Goal: Task Accomplishment & Management: Use online tool/utility

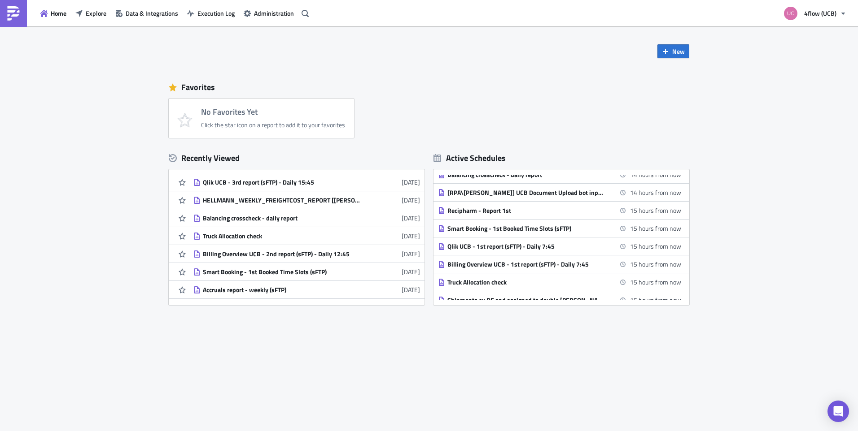
scroll to position [36, 0]
click at [87, 17] on span "Explore" at bounding box center [96, 13] width 21 height 9
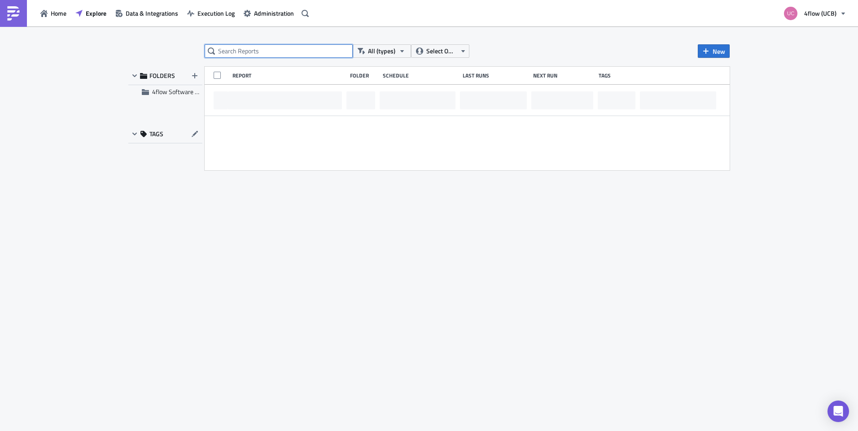
click at [270, 54] on input "text" at bounding box center [279, 50] width 148 height 13
type input "c"
type input "upload"
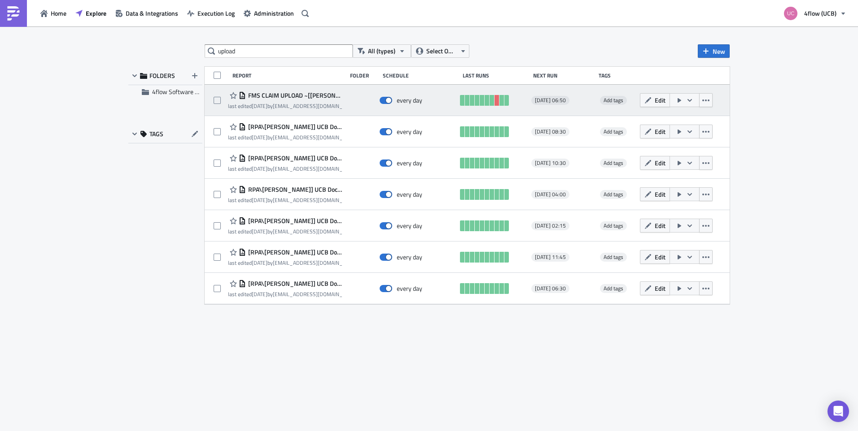
click at [287, 96] on span "FMS CLAIM UPLOAD ~[[PERSON_NAME]]" at bounding box center [294, 95] width 96 height 8
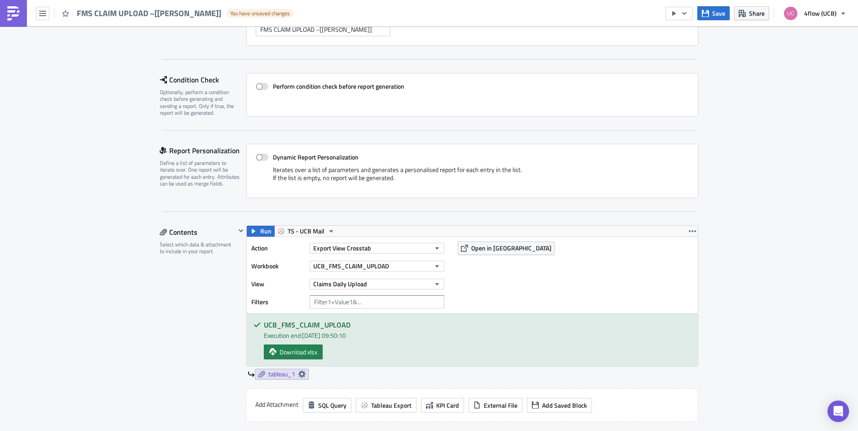
scroll to position [179, 0]
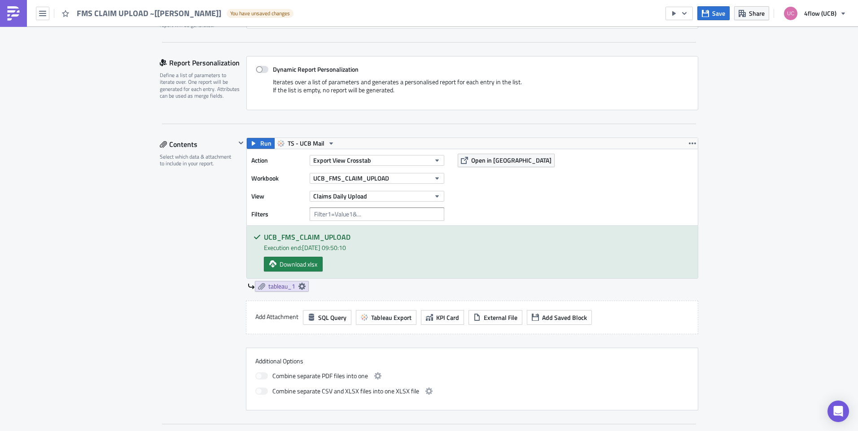
click at [328, 149] on div "Action Export View Crosstab Workbook UCB_FMS_CLAIM_UPLOAD View Claims Daily Upl…" at bounding box center [472, 187] width 451 height 76
click at [327, 146] on icon "button" at bounding box center [330, 143] width 7 height 7
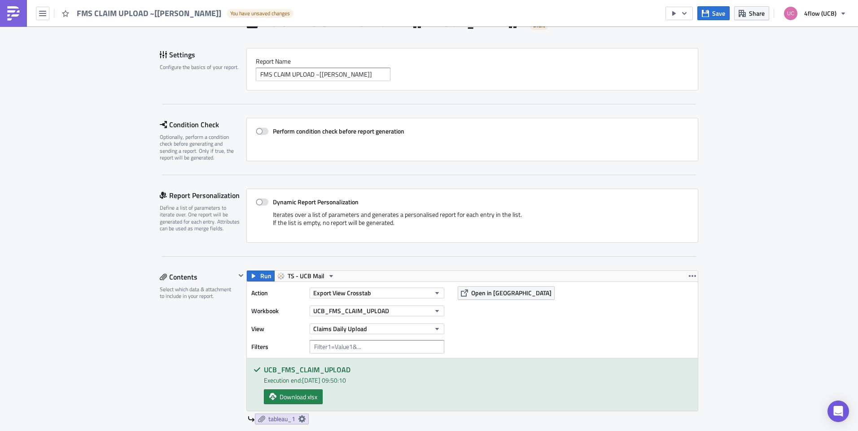
scroll to position [45, 0]
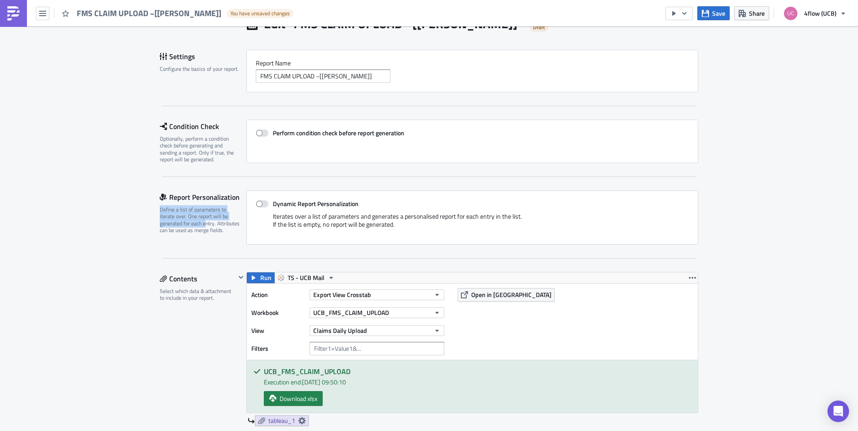
drag, startPoint x: 157, startPoint y: 209, endPoint x: 204, endPoint y: 226, distance: 50.0
click at [204, 226] on div "Define a list of parameters to iterate over. One report will be generated for e…" at bounding box center [200, 220] width 81 height 28
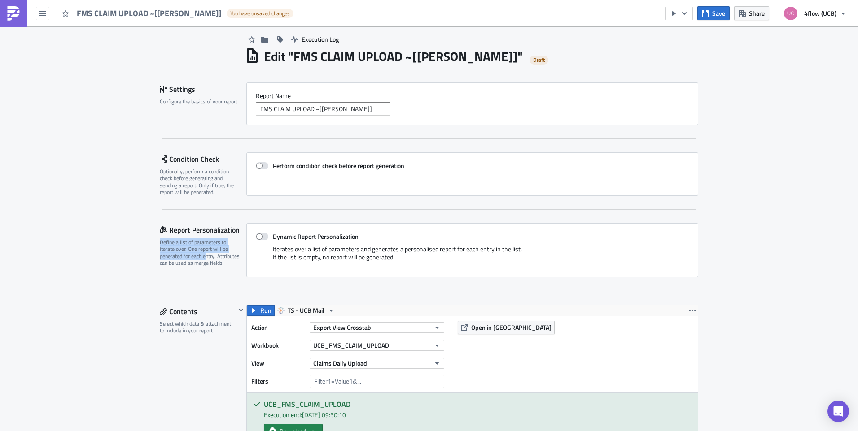
scroll to position [0, 0]
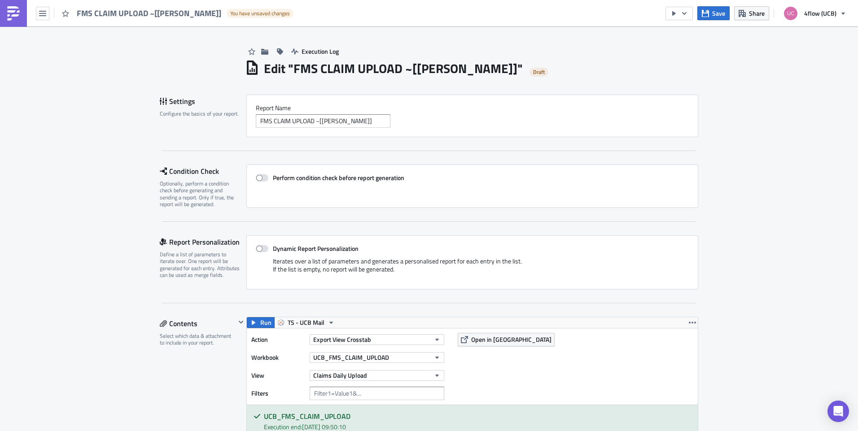
click at [203, 214] on div "Condition Check Optionally, perform a condition check before generating and sen…" at bounding box center [429, 193] width 538 height 57
drag, startPoint x: 440, startPoint y: 263, endPoint x: 523, endPoint y: 264, distance: 82.5
click at [523, 264] on div "Iterates over a list of parameters and generates a personalised report for each…" at bounding box center [472, 268] width 433 height 23
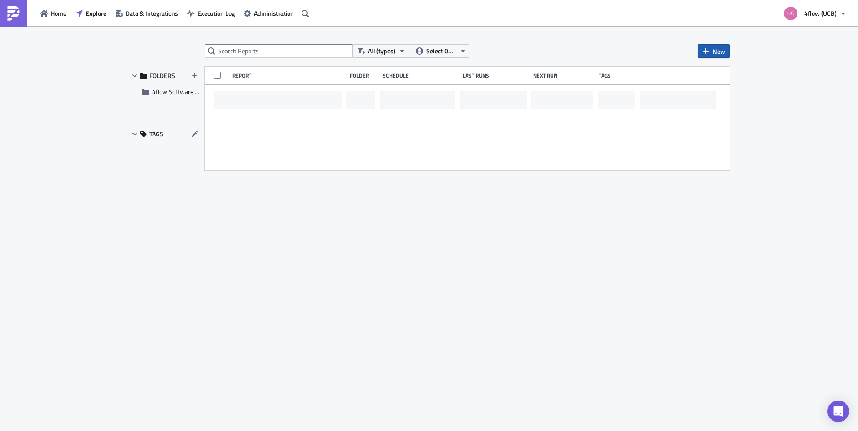
click at [714, 49] on span "New" at bounding box center [718, 51] width 13 height 9
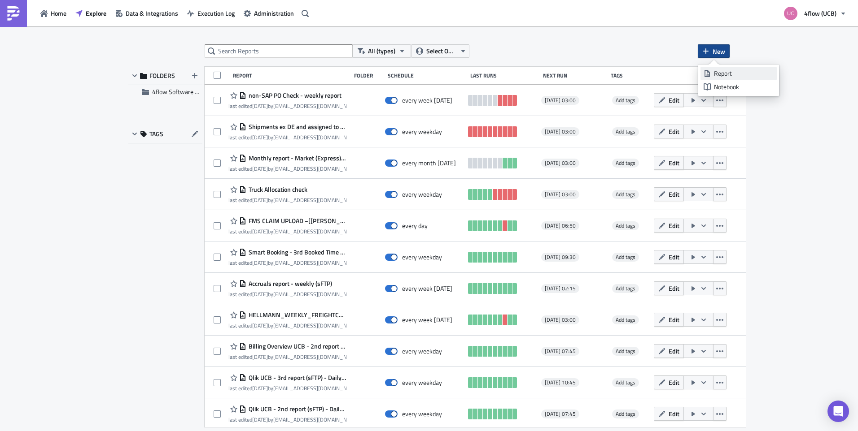
click at [716, 73] on div "Report" at bounding box center [744, 73] width 60 height 9
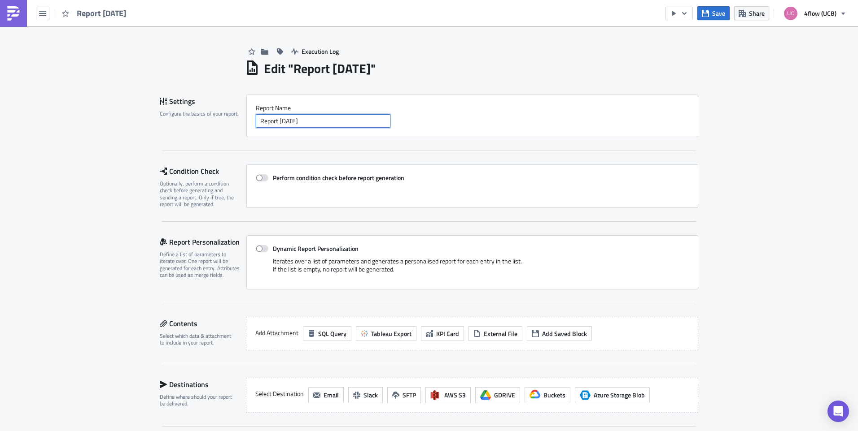
click at [290, 124] on input "Report [DATE]" at bounding box center [323, 120] width 135 height 13
type input "Test Auto claim upload"
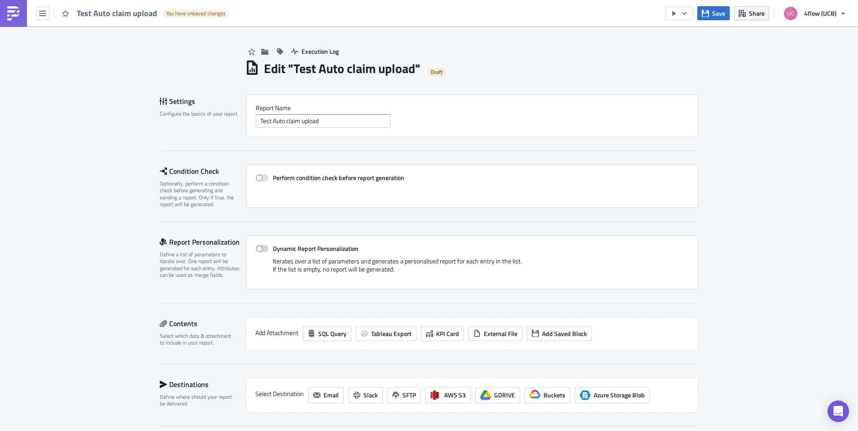
click at [264, 249] on span at bounding box center [262, 248] width 13 height 7
click at [263, 249] on input "Dynamic Report Personalization" at bounding box center [260, 249] width 6 height 6
checkbox input "true"
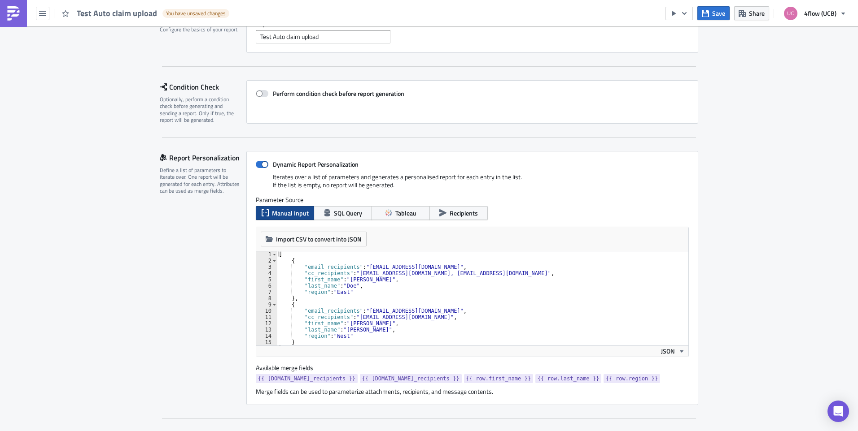
scroll to position [90, 0]
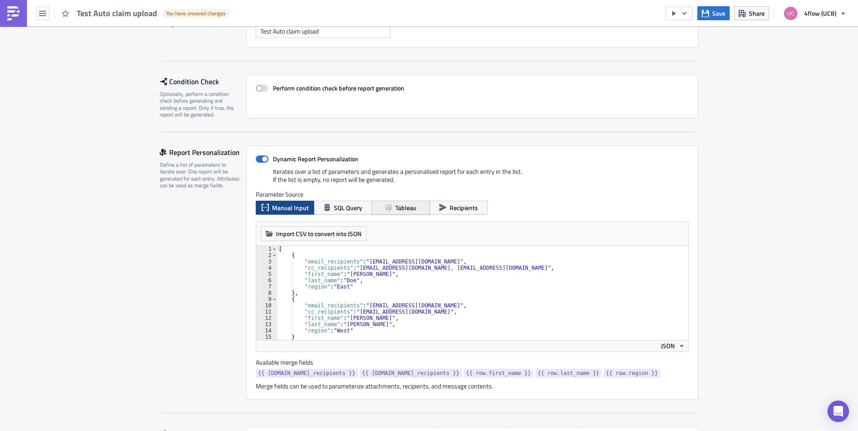
click at [401, 208] on span "Tableau" at bounding box center [405, 207] width 21 height 9
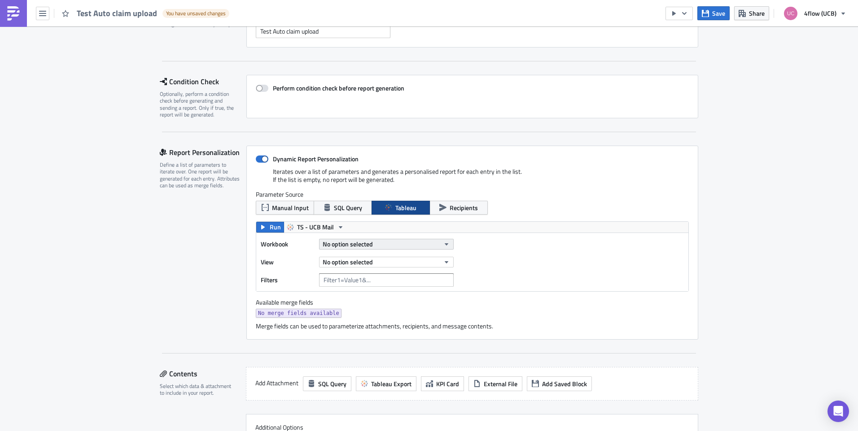
click at [402, 243] on button "No option selected" at bounding box center [386, 244] width 135 height 11
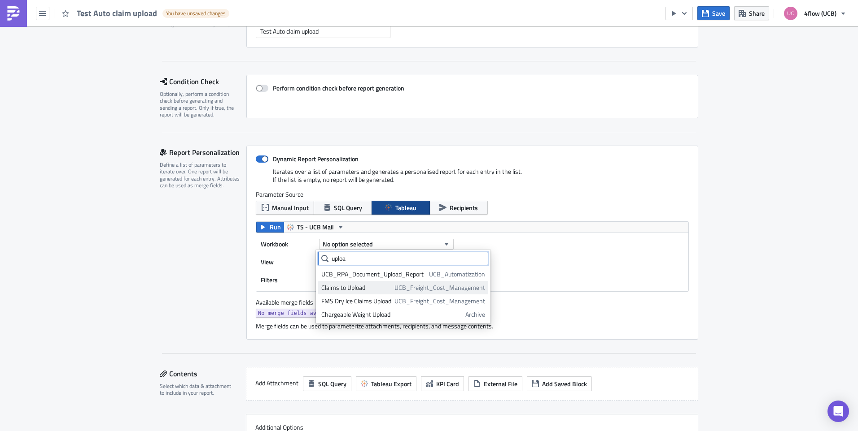
type input "uploa"
click at [353, 291] on div "Claims to Upload" at bounding box center [356, 287] width 70 height 9
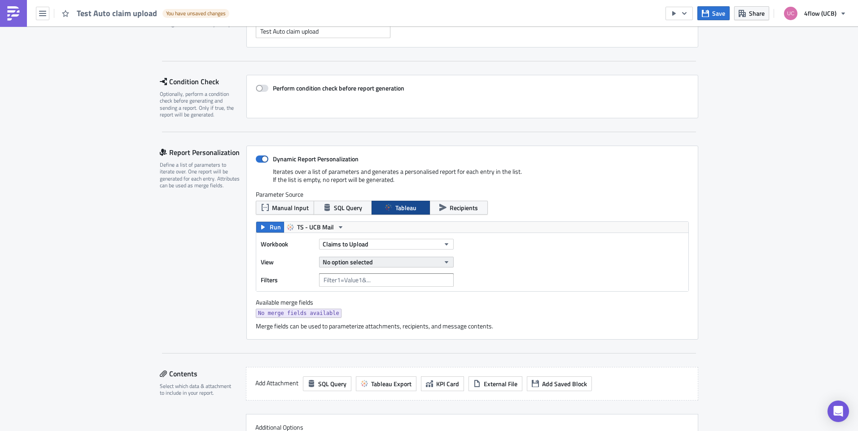
click at [349, 261] on span "No option selected" at bounding box center [347, 261] width 50 height 9
click at [365, 292] on div "Claims Daily Upload" at bounding box center [360, 292] width 79 height 9
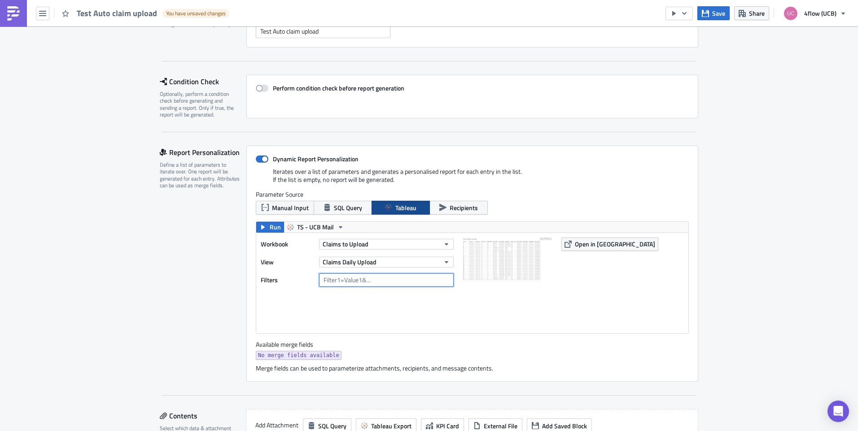
click at [349, 281] on input "text" at bounding box center [386, 280] width 135 height 13
drag, startPoint x: 260, startPoint y: 344, endPoint x: 316, endPoint y: 341, distance: 55.7
click at [316, 341] on label "Available merge fields" at bounding box center [289, 345] width 67 height 8
drag, startPoint x: 316, startPoint y: 341, endPoint x: 315, endPoint y: 331, distance: 10.3
click at [300, 374] on div "Dynamic Report Personalization Iterates over a list of parameters and generates…" at bounding box center [472, 264] width 452 height 236
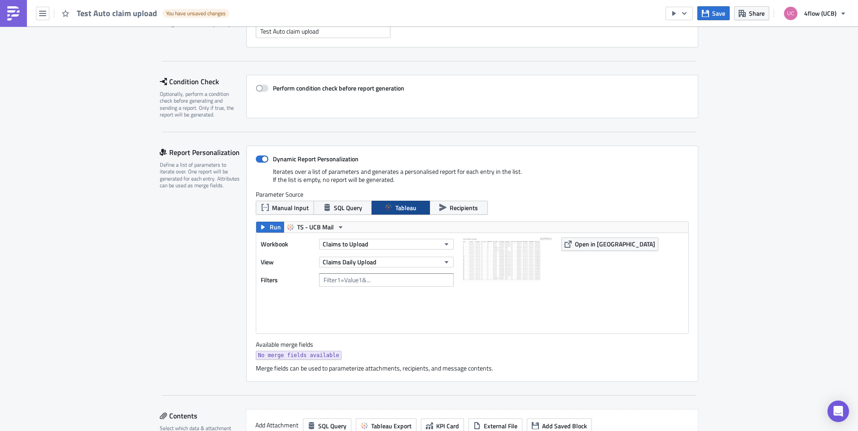
click at [341, 272] on div "Workbook Claims to Upload View Claims Daily Upload Filters" at bounding box center [359, 283] width 197 height 91
click at [341, 278] on input "text" at bounding box center [386, 280] width 135 height 13
click at [344, 283] on input "text" at bounding box center [386, 280] width 135 height 13
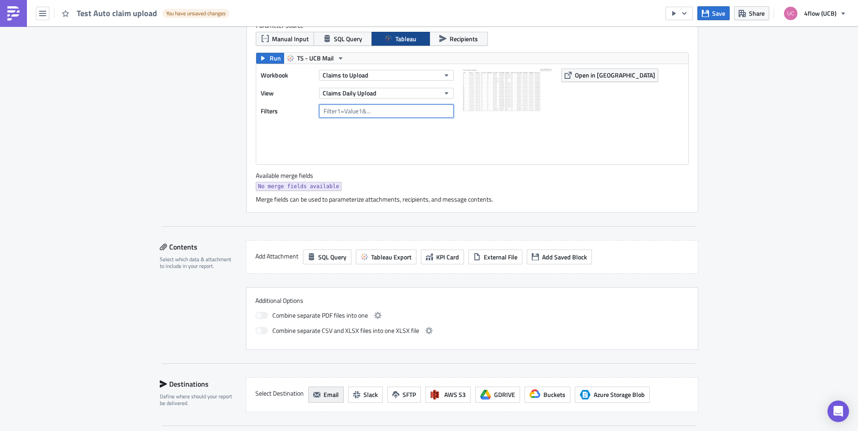
scroll to position [225, 0]
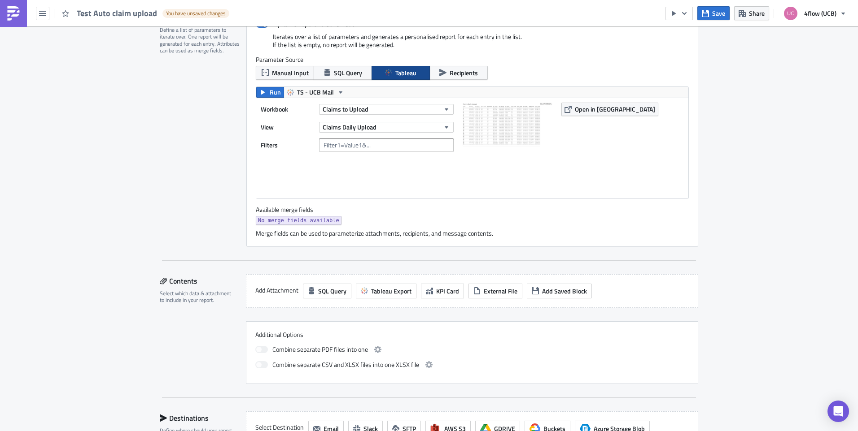
click at [417, 189] on div "Workbook Claims to Upload View Claims Daily Upload Filters" at bounding box center [359, 148] width 197 height 91
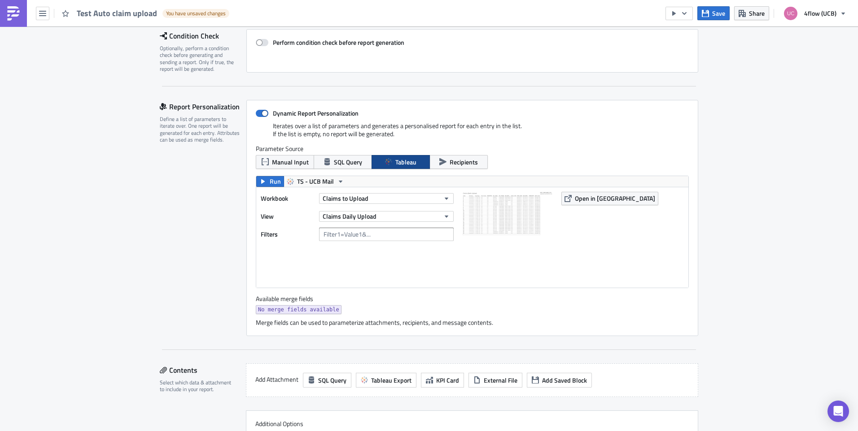
scroll to position [135, 0]
click at [441, 165] on icon "button" at bounding box center [442, 162] width 7 height 7
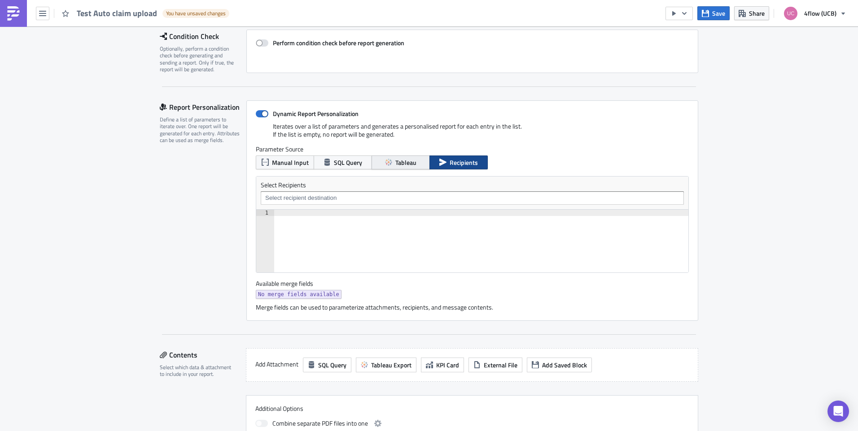
click at [411, 163] on span "Tableau" at bounding box center [405, 162] width 21 height 9
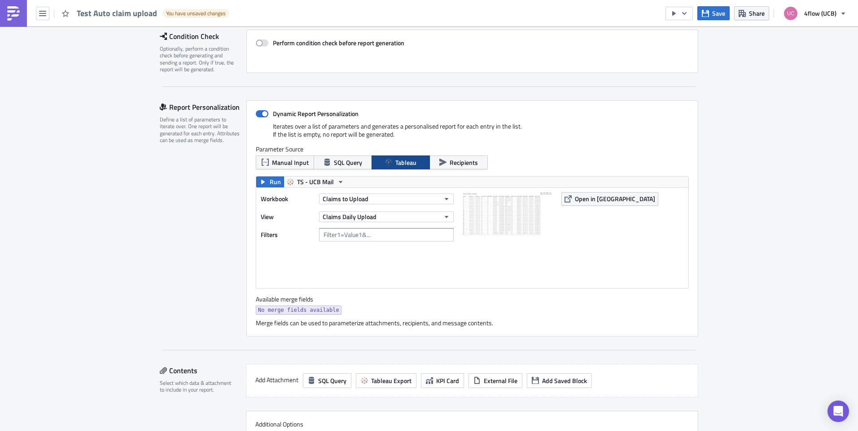
click at [402, 303] on div "Available merge fields No merge fields available" at bounding box center [472, 307] width 433 height 22
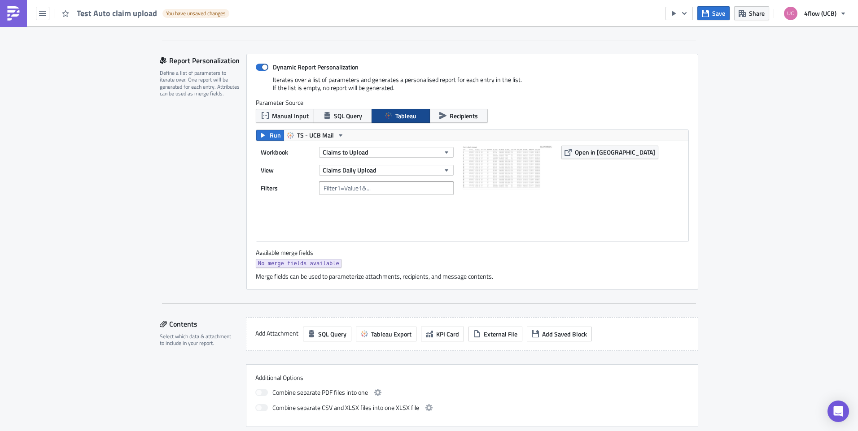
scroll to position [180, 0]
click at [257, 66] on span at bounding box center [262, 68] width 13 height 7
click at [257, 66] on input "Dynamic Report Personalization" at bounding box center [260, 69] width 6 height 6
checkbox input "false"
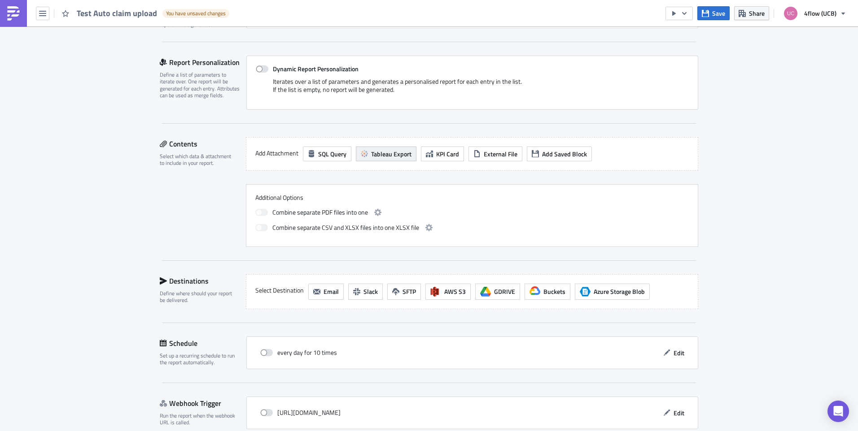
click at [397, 153] on span "Tableau Export" at bounding box center [391, 153] width 40 height 9
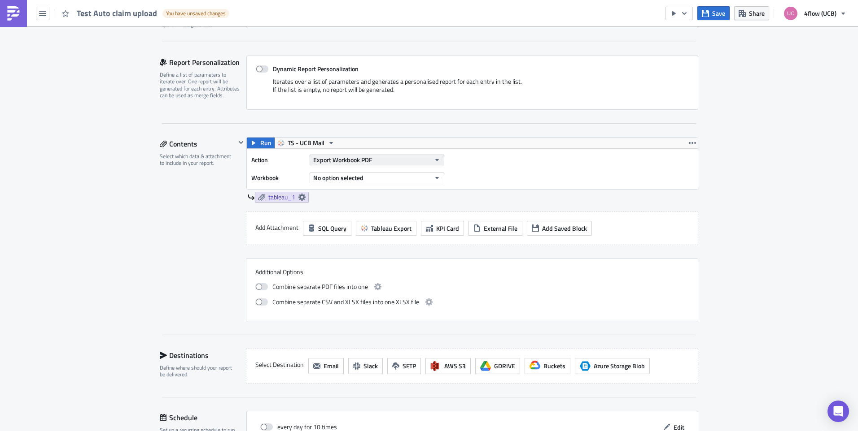
click at [353, 161] on span "Export Workbook PDF" at bounding box center [342, 159] width 59 height 9
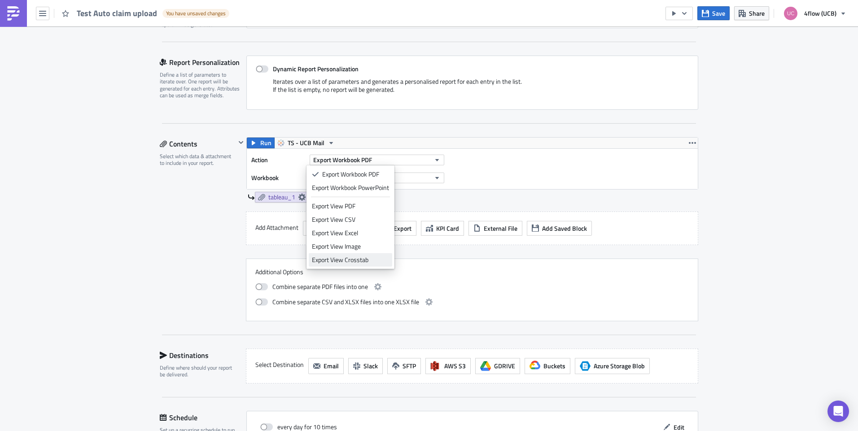
click at [358, 263] on div "Export View Crosstab" at bounding box center [350, 260] width 77 height 9
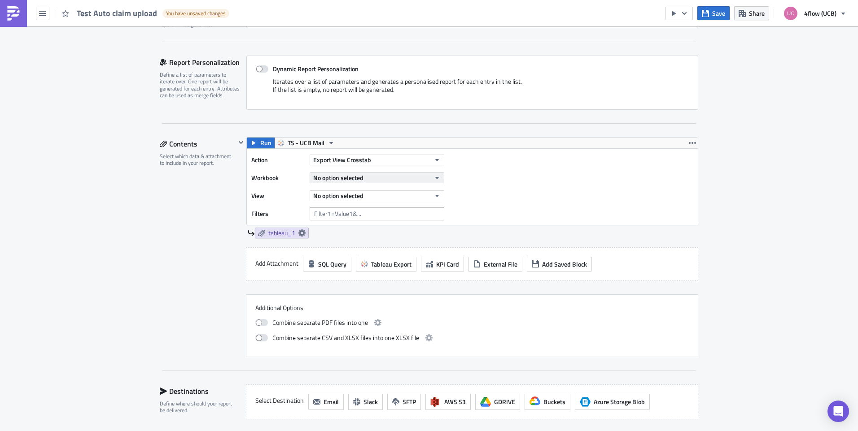
click at [349, 182] on span "No option selected" at bounding box center [338, 177] width 50 height 9
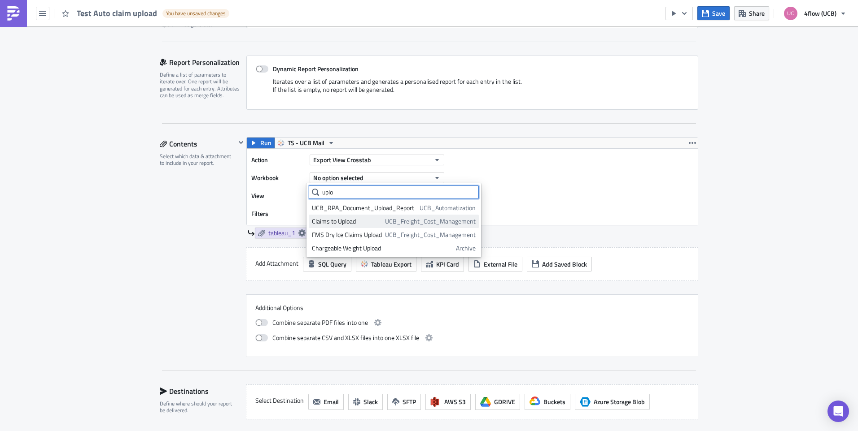
type input "uplo"
click at [359, 222] on div "Claims to Upload" at bounding box center [347, 221] width 70 height 9
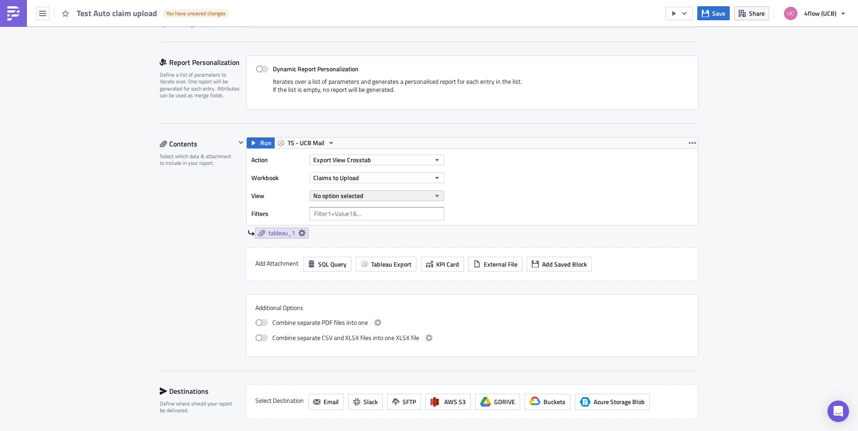
click at [326, 200] on span "No option selected" at bounding box center [338, 195] width 50 height 9
click at [344, 223] on div "Claims Daily Upload" at bounding box center [351, 226] width 79 height 9
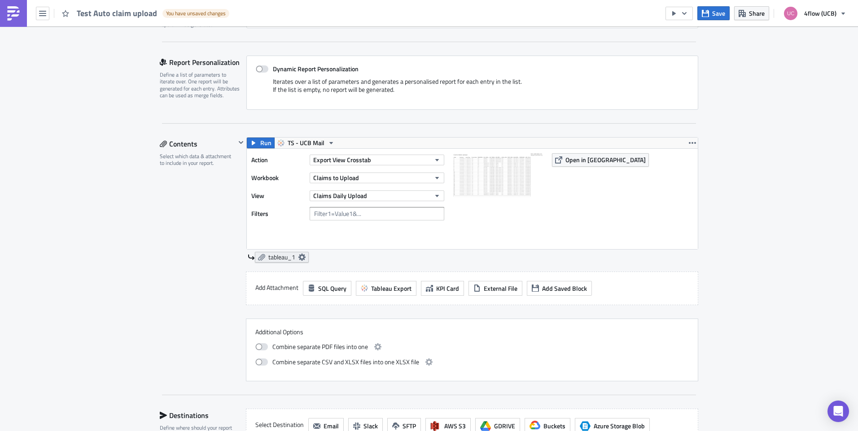
click at [300, 256] on icon at bounding box center [301, 257] width 7 height 7
click at [325, 147] on button "TS - UCB Mail" at bounding box center [306, 143] width 64 height 11
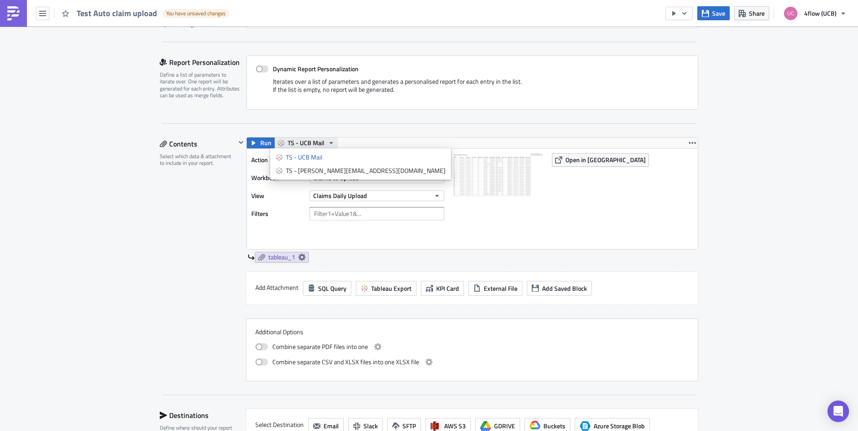
click at [327, 145] on icon "button" at bounding box center [330, 142] width 7 height 7
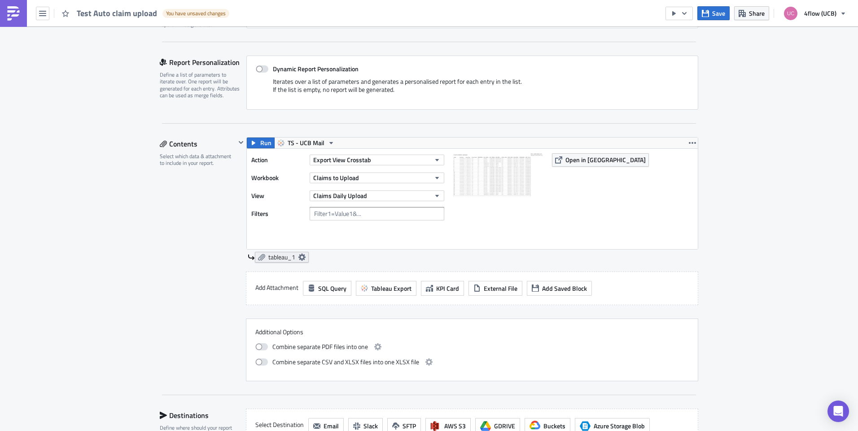
click at [302, 255] on icon at bounding box center [301, 257] width 7 height 7
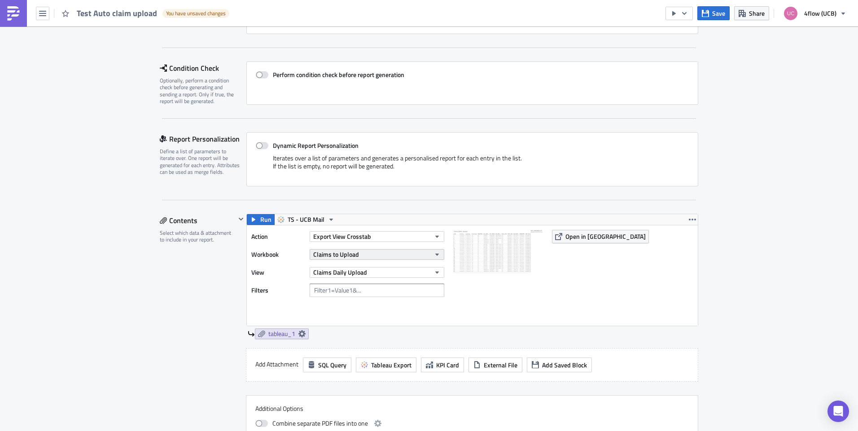
scroll to position [135, 0]
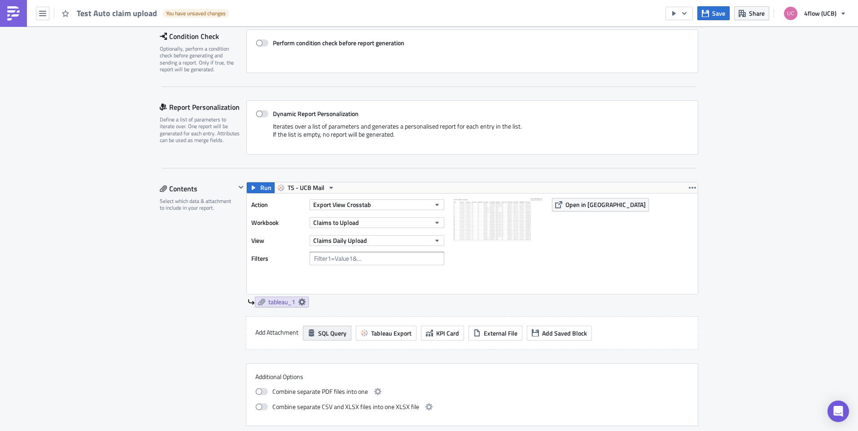
click at [309, 330] on icon "button" at bounding box center [311, 333] width 5 height 7
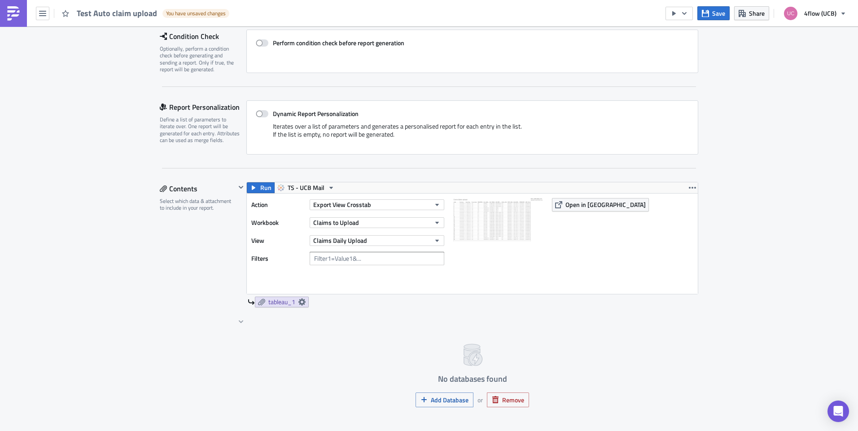
scroll to position [225, 0]
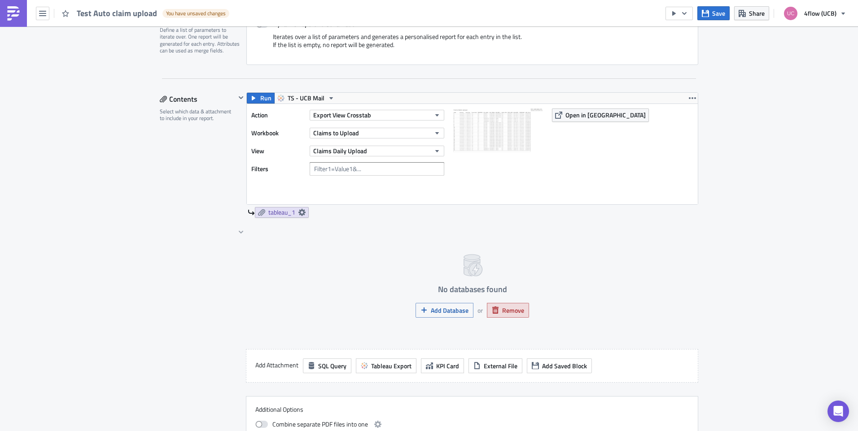
click at [502, 312] on span "Remove" at bounding box center [513, 310] width 22 height 9
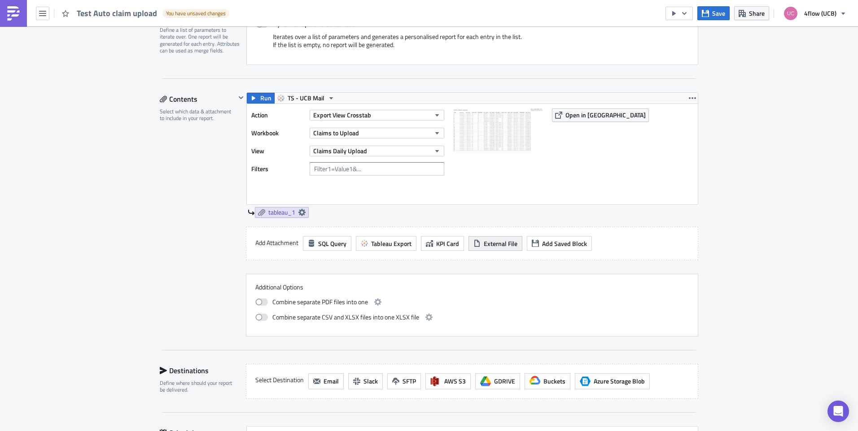
click at [472, 250] on button "External File" at bounding box center [495, 243] width 54 height 15
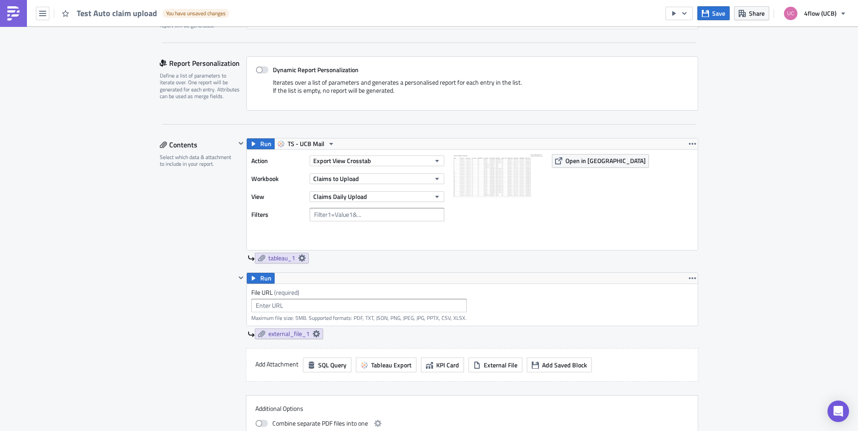
scroll to position [90, 0]
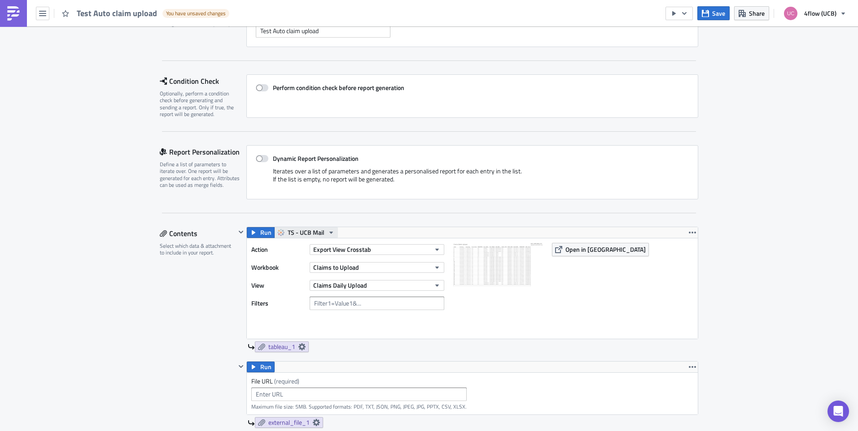
drag, startPoint x: 318, startPoint y: 230, endPoint x: 313, endPoint y: 231, distance: 5.0
click at [318, 230] on span "TS - UCB Mail" at bounding box center [305, 232] width 37 height 11
click at [311, 231] on span "TS - UCB Mail" at bounding box center [305, 232] width 37 height 11
click at [319, 215] on div "Settings Configure the basics of your report. Report Nam﻿e Test Auto claim uplo…" at bounding box center [429, 373] width 538 height 739
click at [260, 229] on span "Run" at bounding box center [265, 232] width 11 height 11
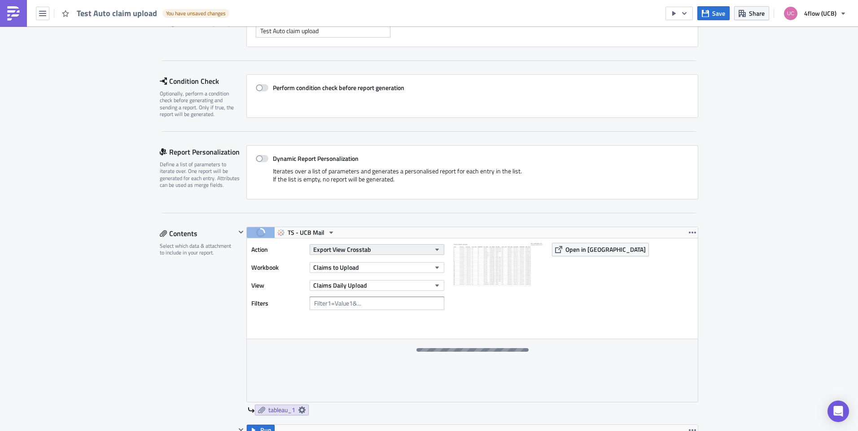
click at [360, 244] on button "Export View Crosstab" at bounding box center [376, 249] width 135 height 11
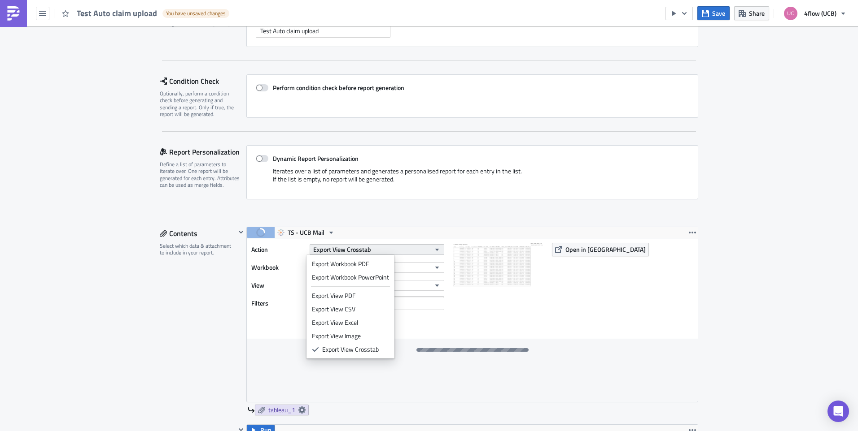
click at [359, 245] on span "Export View Crosstab" at bounding box center [342, 249] width 58 height 9
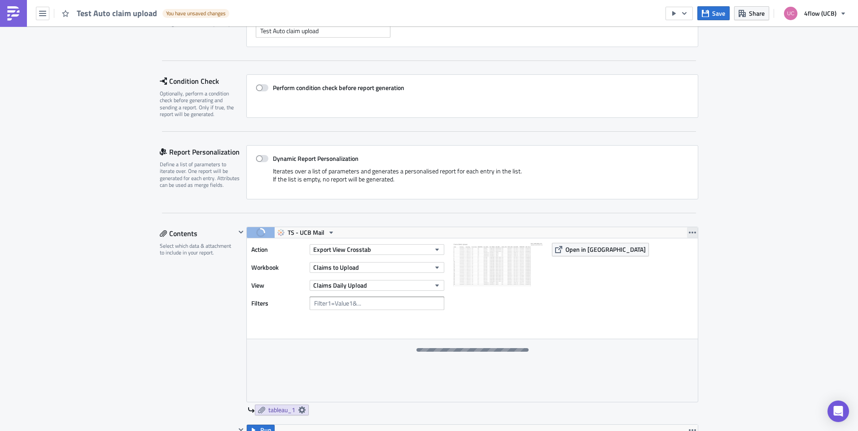
click at [690, 231] on icon "button" at bounding box center [691, 232] width 7 height 7
click at [587, 316] on div "Action Export View Crosstab Workbook Claims to Upload View Claims Daily Upload …" at bounding box center [472, 289] width 451 height 100
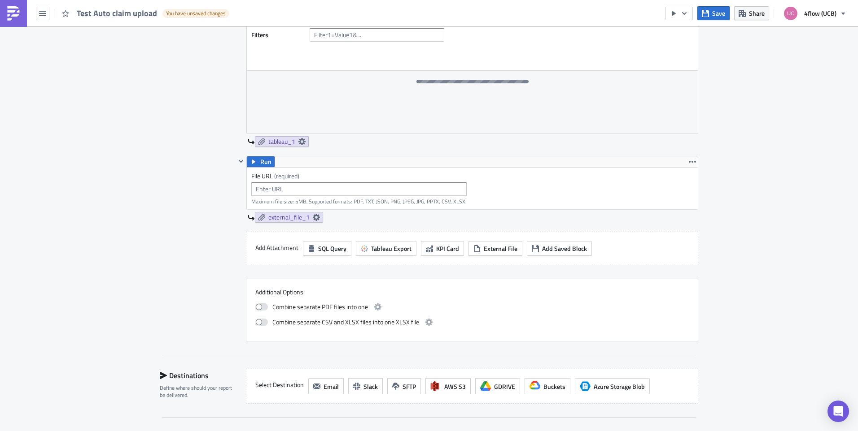
scroll to position [359, 0]
click at [302, 140] on icon at bounding box center [301, 141] width 7 height 7
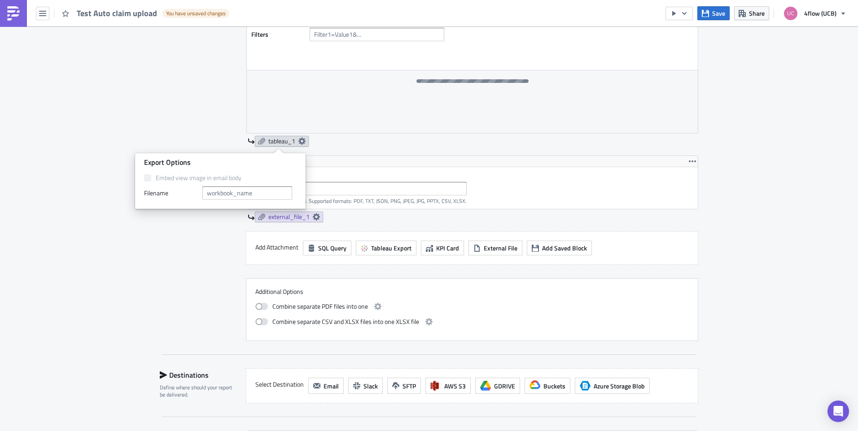
click at [300, 140] on icon at bounding box center [301, 141] width 7 height 7
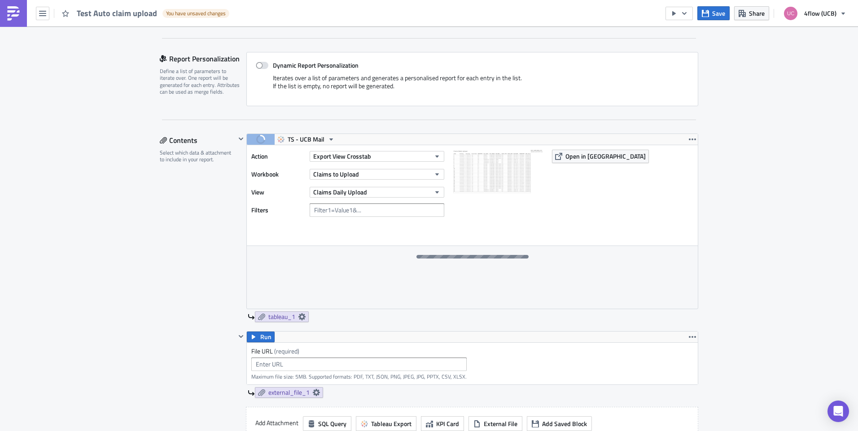
scroll to position [180, 0]
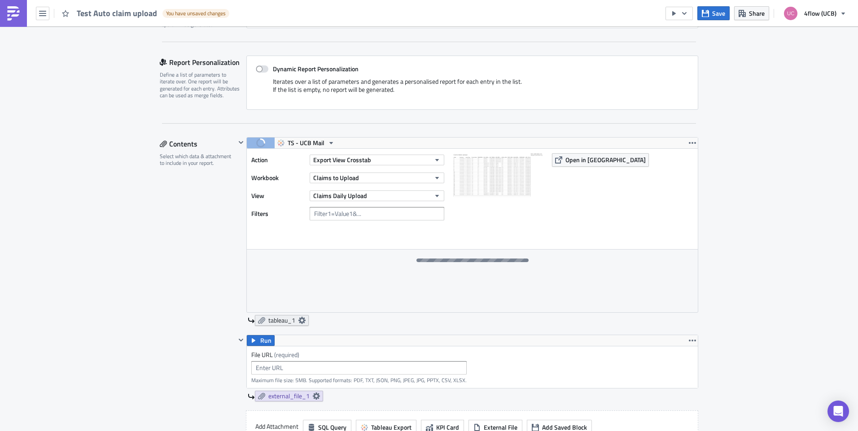
click at [300, 321] on icon at bounding box center [301, 320] width 7 height 7
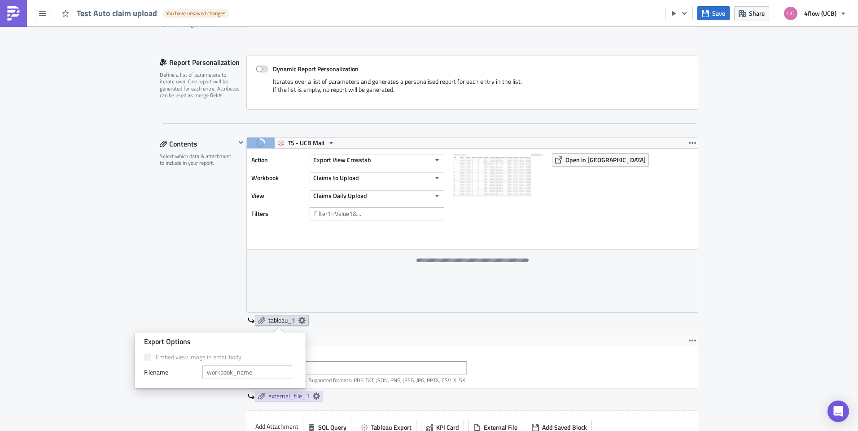
click at [300, 321] on icon at bounding box center [301, 320] width 7 height 7
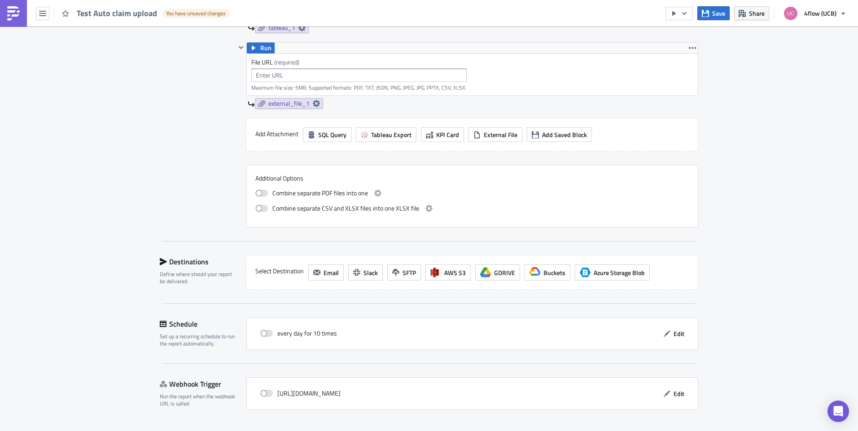
scroll to position [496, 0]
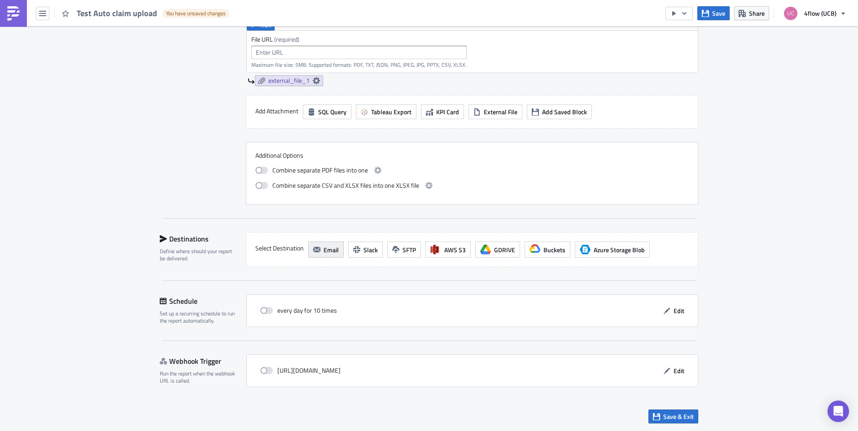
click at [324, 257] on button "Email" at bounding box center [325, 250] width 35 height 16
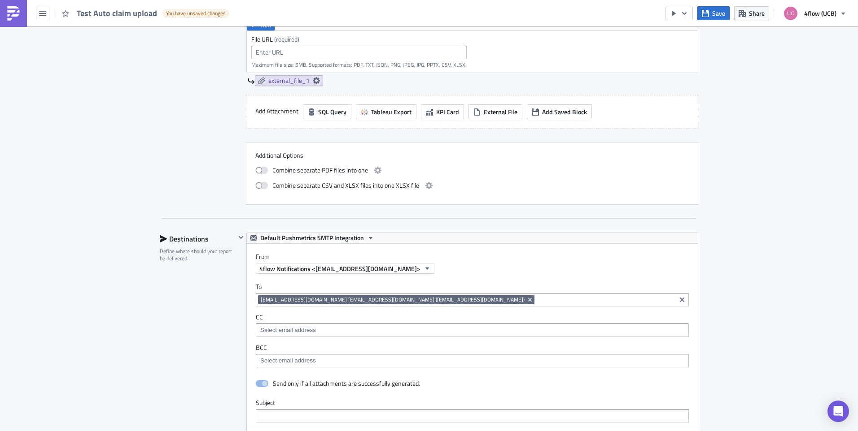
scroll to position [0, 0]
click at [526, 298] on icon "Remove Tag" at bounding box center [529, 299] width 7 height 7
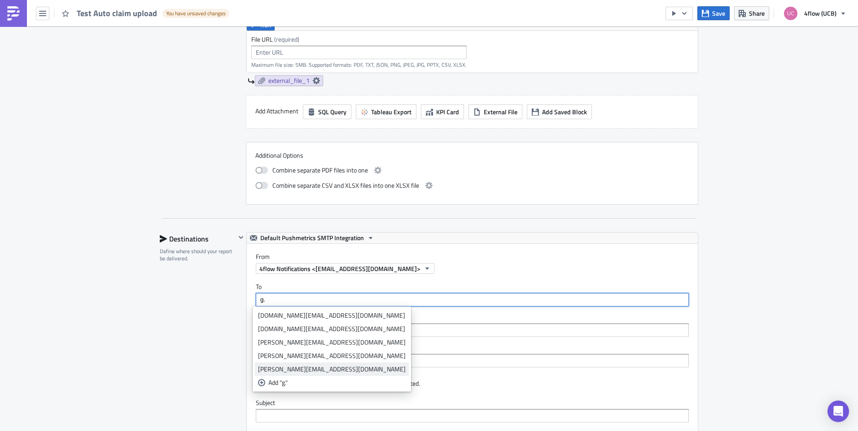
type input "g."
click at [309, 365] on link "[PERSON_NAME][EMAIL_ADDRESS][DOMAIN_NAME]" at bounding box center [332, 369] width 154 height 13
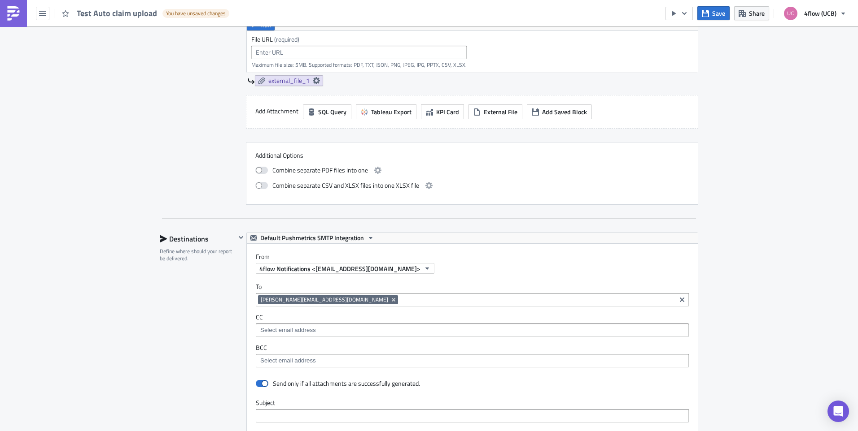
click at [478, 263] on div "4flow Notifications <[EMAIL_ADDRESS][DOMAIN_NAME]>" at bounding box center [477, 268] width 442 height 11
click at [390, 299] on icon "Remove Tag" at bounding box center [393, 299] width 7 height 7
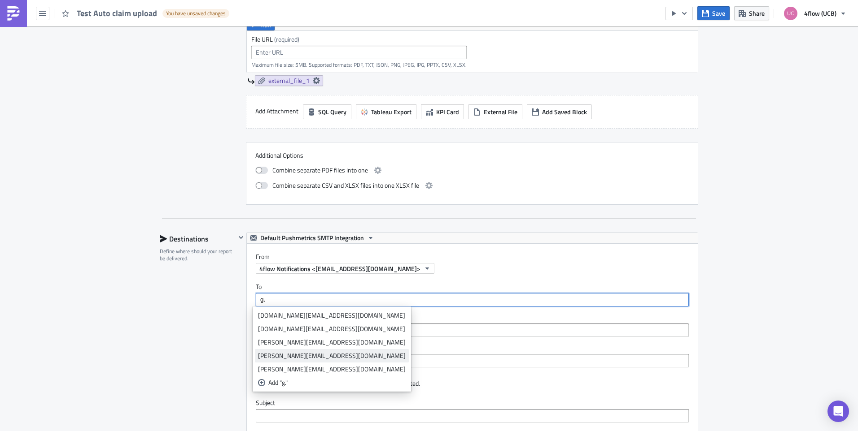
type input "g."
click at [323, 356] on div "[PERSON_NAME][EMAIL_ADDRESS][DOMAIN_NAME]" at bounding box center [332, 356] width 148 height 9
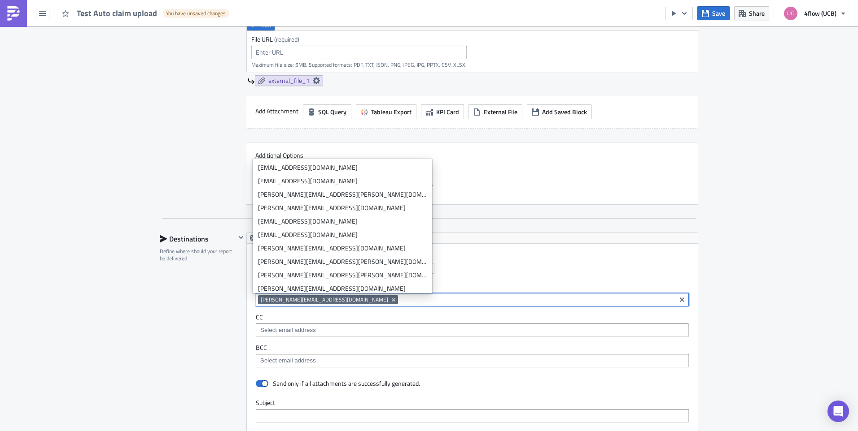
click at [545, 305] on div "[PERSON_NAME][EMAIL_ADDRESS][DOMAIN_NAME]" at bounding box center [465, 301] width 415 height 11
click at [530, 275] on div "To [PERSON_NAME][EMAIL_ADDRESS][DOMAIN_NAME] [DOMAIN_NAME][EMAIL_ADDRESS][DOMAI…" at bounding box center [472, 325] width 451 height 103
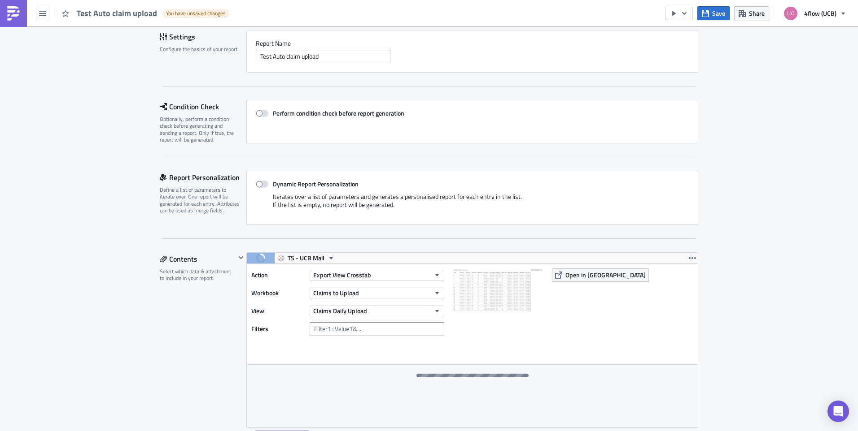
scroll to position [49, 0]
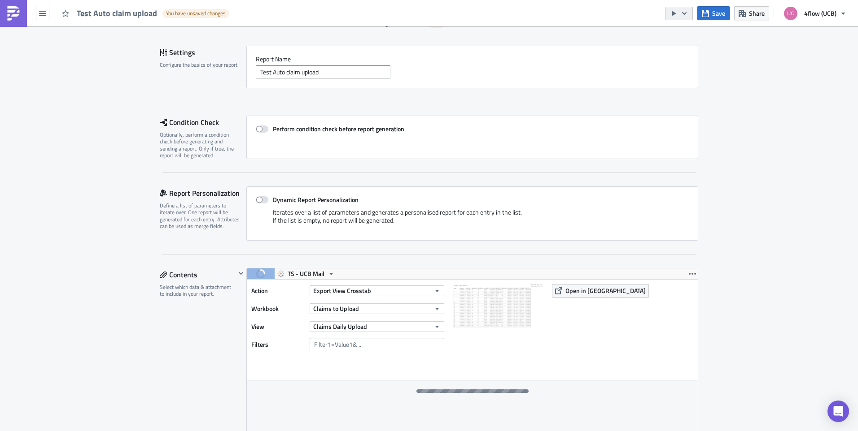
click at [690, 14] on button "button" at bounding box center [678, 13] width 27 height 13
click at [705, 36] on div "Send Just to Me" at bounding box center [706, 35] width 70 height 9
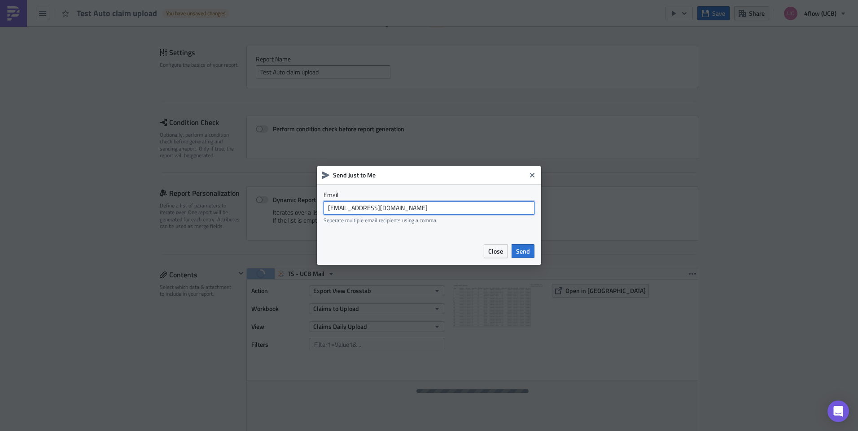
drag, startPoint x: 495, startPoint y: 208, endPoint x: 145, endPoint y: 141, distance: 356.1
click at [144, 141] on div "Send Just to Me Email [EMAIL_ADDRESS][DOMAIN_NAME] Seperate multiple email reci…" at bounding box center [429, 215] width 858 height 431
type input "[PERSON_NAME][EMAIL_ADDRESS][DOMAIN_NAME]"
click at [528, 249] on span "Send" at bounding box center [523, 251] width 14 height 9
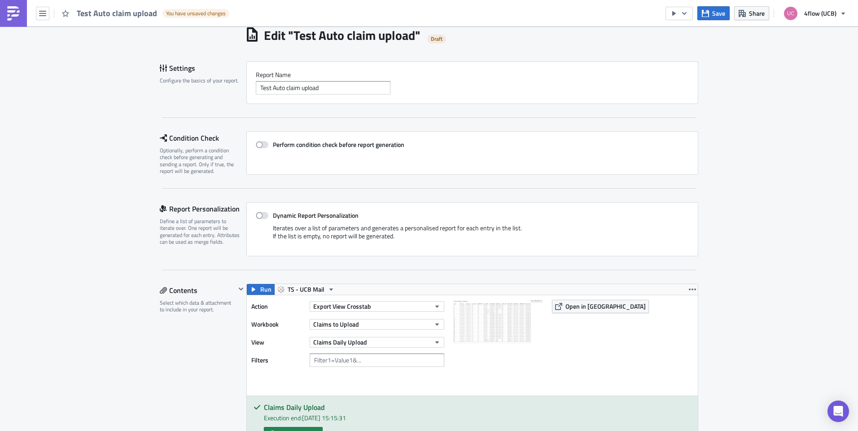
scroll to position [0, 0]
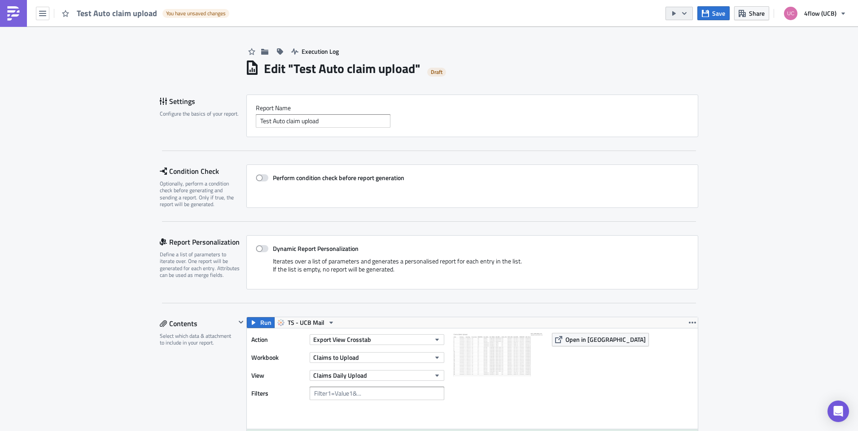
drag, startPoint x: 683, startPoint y: 4, endPoint x: 682, endPoint y: 8, distance: 4.6
click at [683, 4] on div "Save Share 4flow (UCB)" at bounding box center [758, 13] width 186 height 26
click at [682, 8] on button "button" at bounding box center [678, 13] width 27 height 13
click at [699, 36] on div "Send Just to Me" at bounding box center [706, 35] width 70 height 9
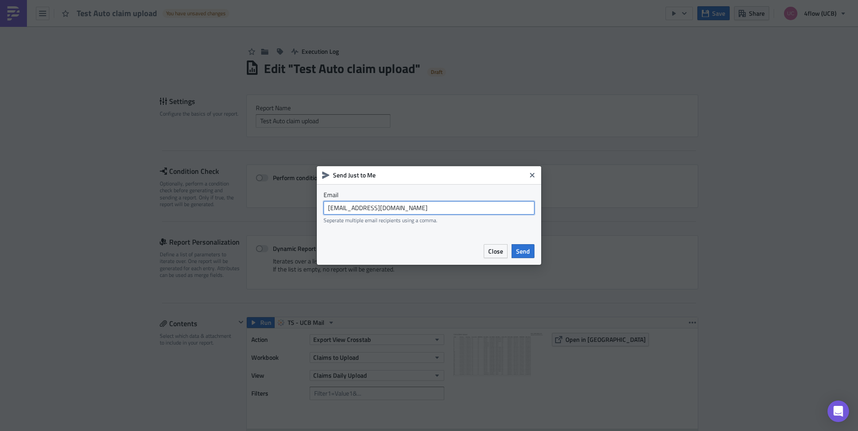
click at [446, 210] on input "[EMAIL_ADDRESS][DOMAIN_NAME]" at bounding box center [428, 207] width 211 height 13
drag, startPoint x: 446, startPoint y: 210, endPoint x: 198, endPoint y: 187, distance: 249.1
click at [198, 187] on div "Send Just to Me Email [EMAIL_ADDRESS][DOMAIN_NAME] Seperate multiple email reci…" at bounding box center [429, 215] width 858 height 431
type input "[PERSON_NAME][EMAIL_ADDRESS][DOMAIN_NAME]"
click at [493, 254] on span "Close" at bounding box center [495, 251] width 15 height 9
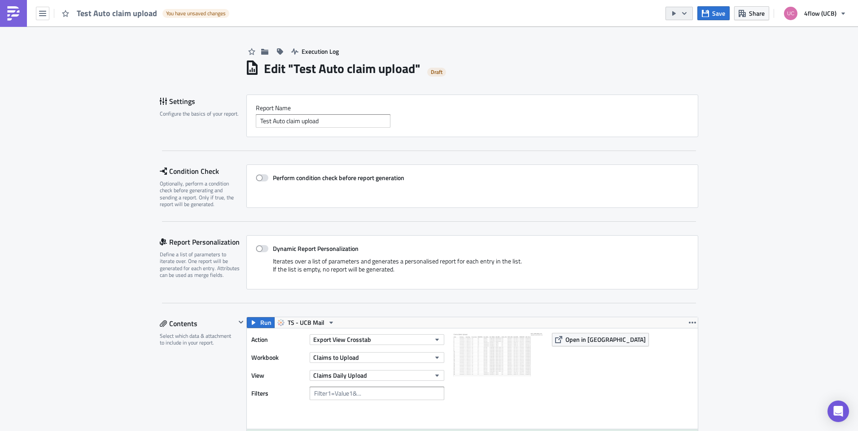
click at [691, 13] on button "button" at bounding box center [678, 13] width 27 height 13
click at [692, 26] on div "Save Share 4flow (UCB)" at bounding box center [758, 13] width 186 height 26
click at [693, 32] on div "Execution Log" at bounding box center [471, 42] width 453 height 32
click at [690, 16] on button "button" at bounding box center [678, 13] width 27 height 13
click at [685, 32] on div "Send Just to Me" at bounding box center [706, 35] width 70 height 9
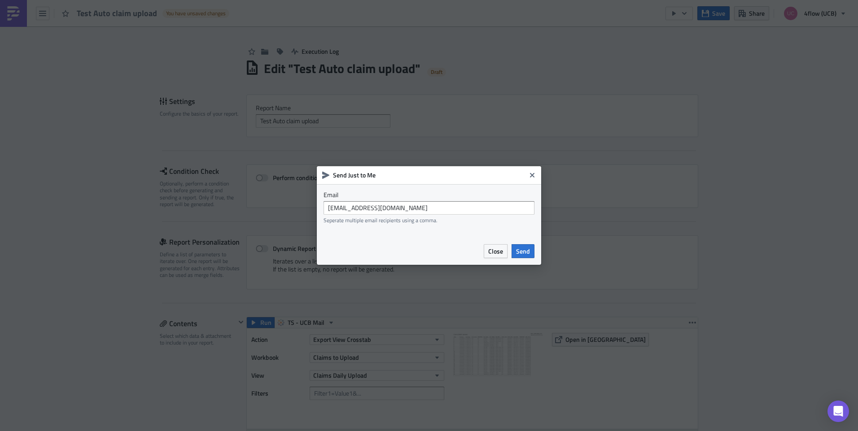
click at [425, 201] on div "Email [EMAIL_ADDRESS][DOMAIN_NAME] Seperate multiple email recipients using a c…" at bounding box center [428, 207] width 211 height 33
click at [425, 202] on input "[EMAIL_ADDRESS][DOMAIN_NAME]" at bounding box center [428, 207] width 211 height 13
type input "[PERSON_NAME][EMAIL_ADDRESS][DOMAIN_NAME]"
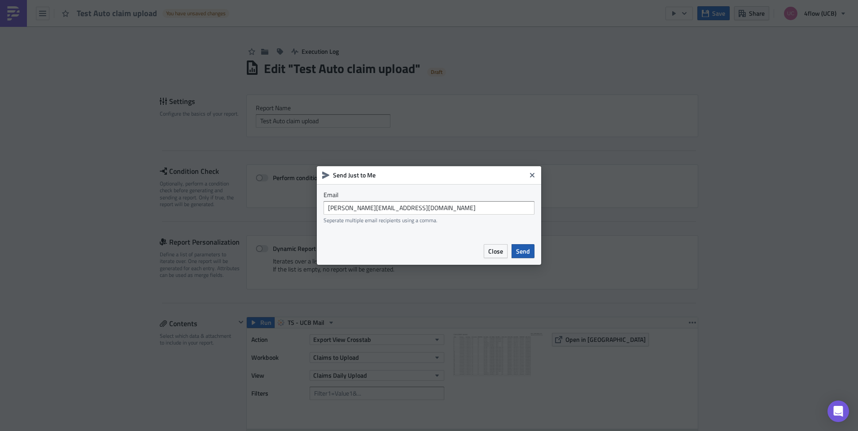
click at [518, 255] on span "Send" at bounding box center [523, 251] width 14 height 9
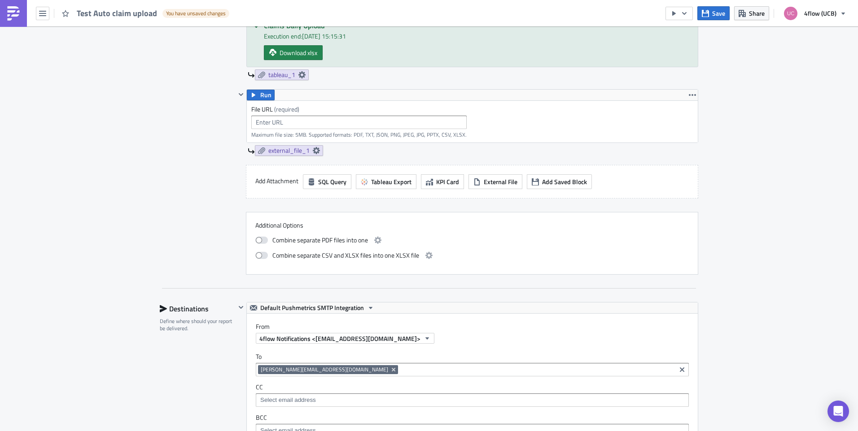
scroll to position [449, 0]
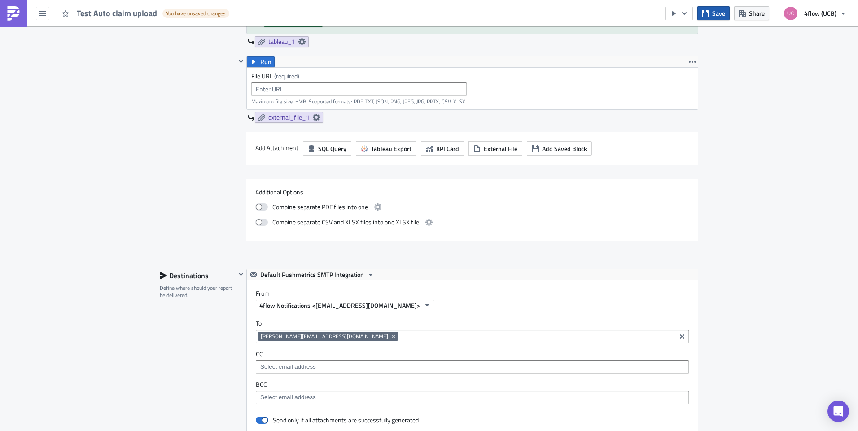
click at [720, 12] on span "Save" at bounding box center [718, 13] width 13 height 9
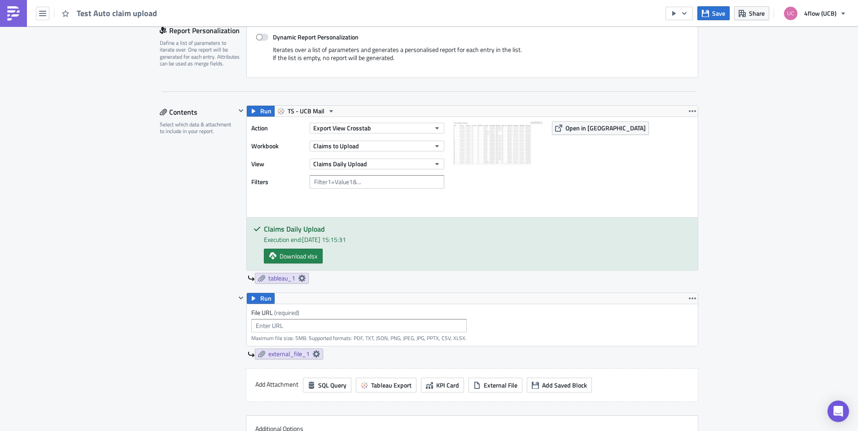
scroll to position [224, 0]
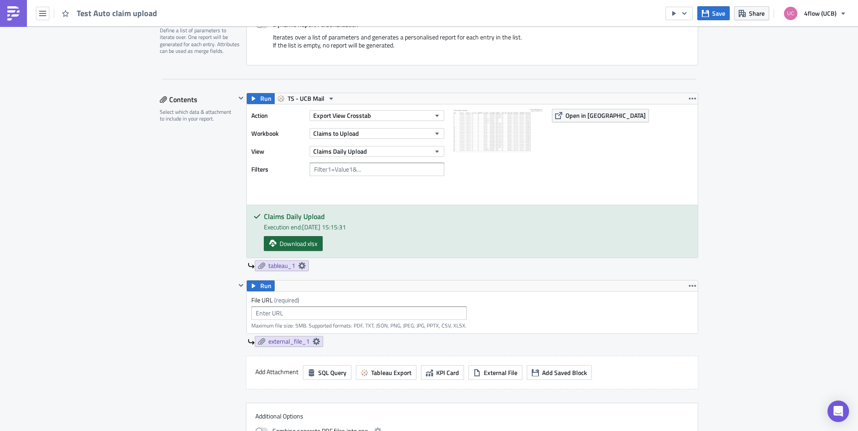
click at [310, 244] on span "Download xlsx" at bounding box center [298, 243] width 38 height 9
click at [843, 127] on div "Execution Log Edit " Test Auto claim upload " Settings Configure the basics of …" at bounding box center [429, 428] width 858 height 1252
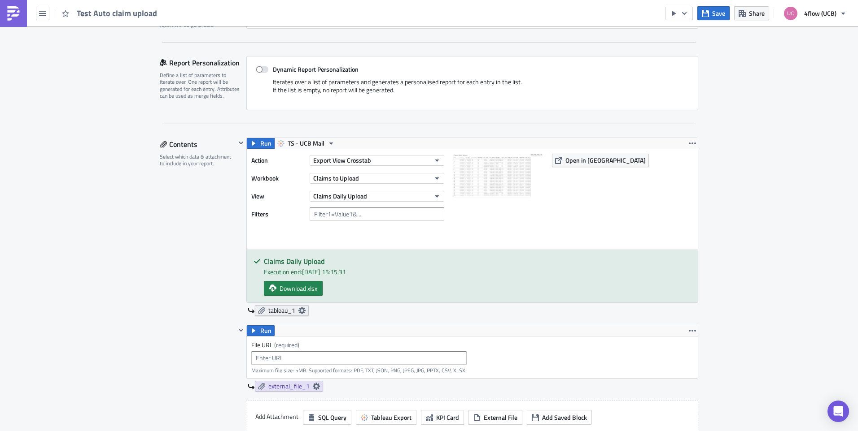
click at [299, 309] on icon at bounding box center [301, 310] width 7 height 7
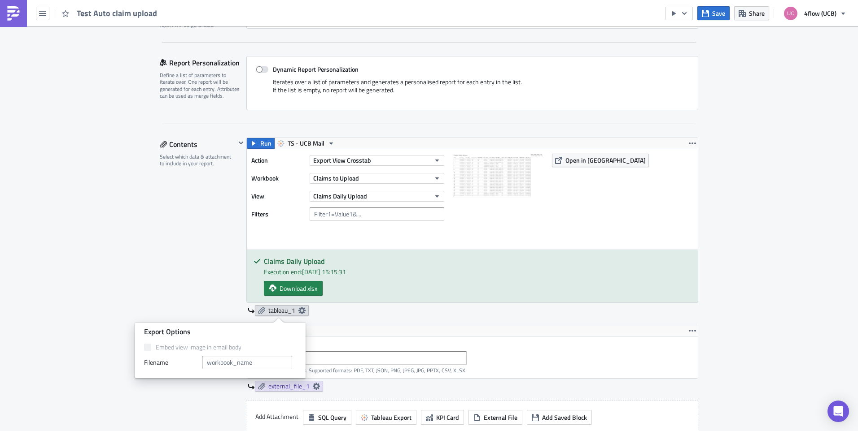
click at [299, 309] on icon at bounding box center [301, 310] width 7 height 7
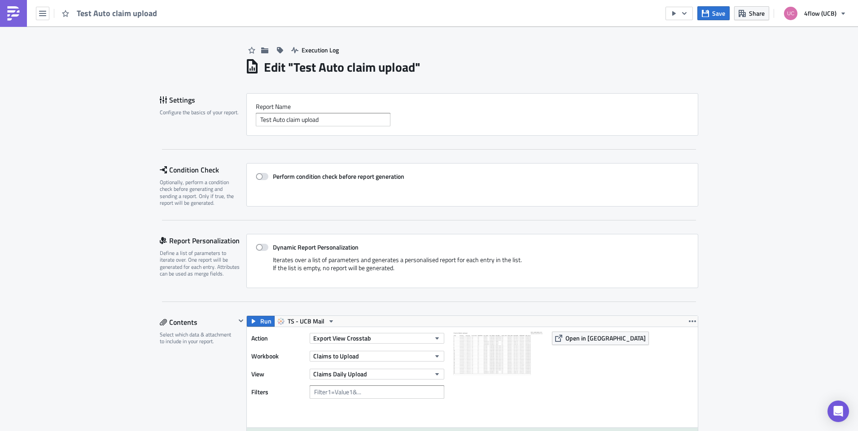
scroll to position [0, 0]
click at [691, 18] on button "button" at bounding box center [678, 13] width 27 height 13
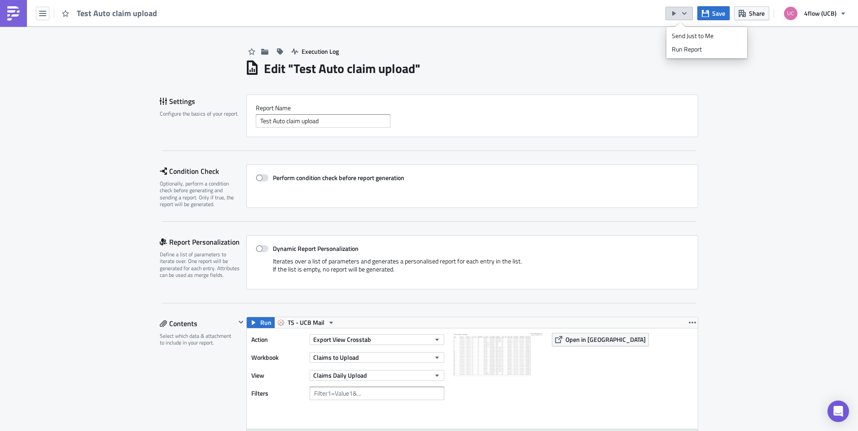
click at [686, 13] on icon "button" at bounding box center [683, 13] width 7 height 7
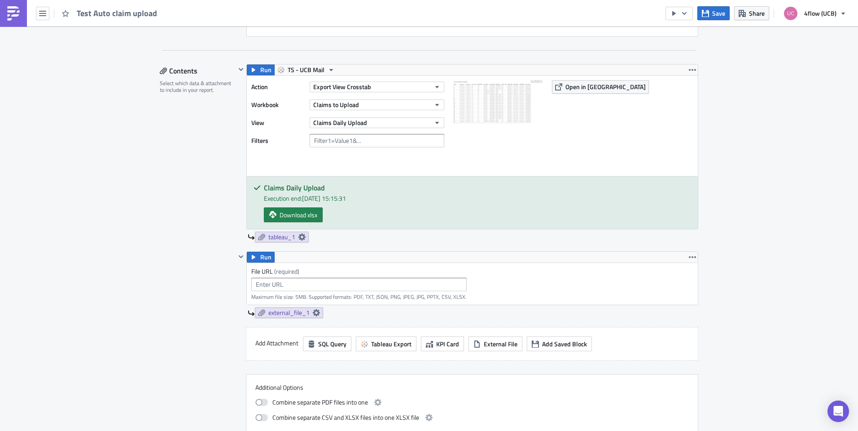
scroll to position [224, 0]
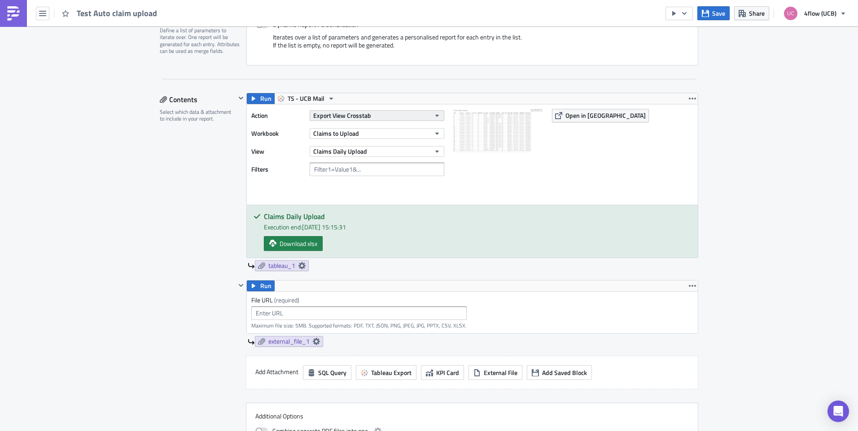
click at [345, 116] on span "Export View Crosstab" at bounding box center [342, 115] width 58 height 9
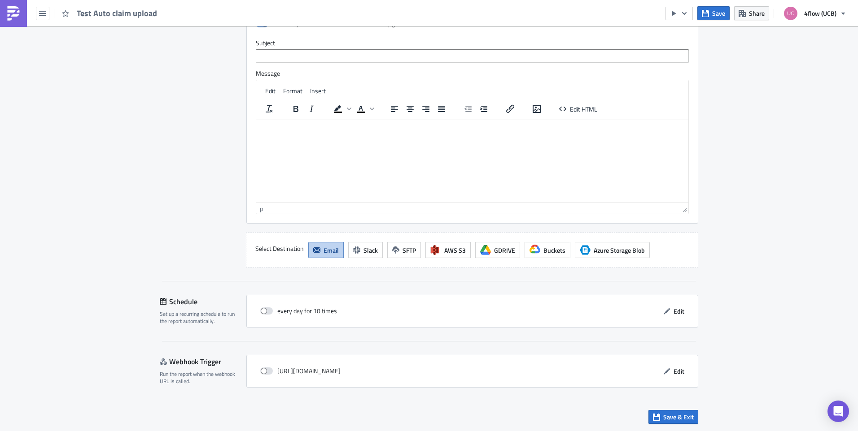
scroll to position [846, 0]
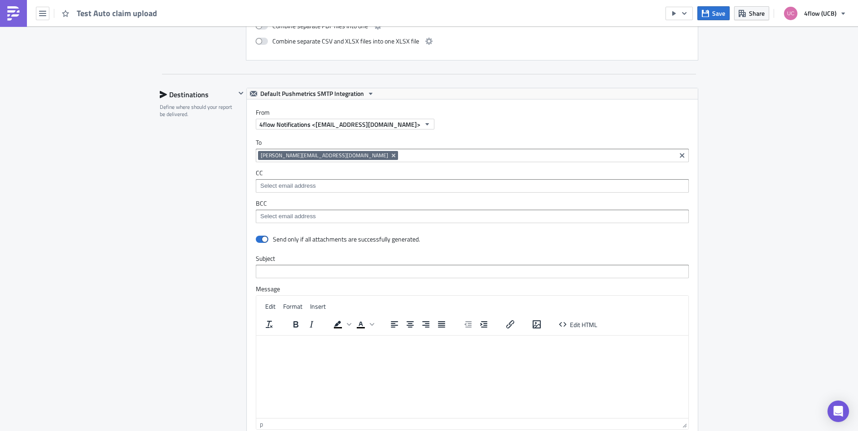
drag, startPoint x: 852, startPoint y: 663, endPoint x: 599, endPoint y: 303, distance: 440.0
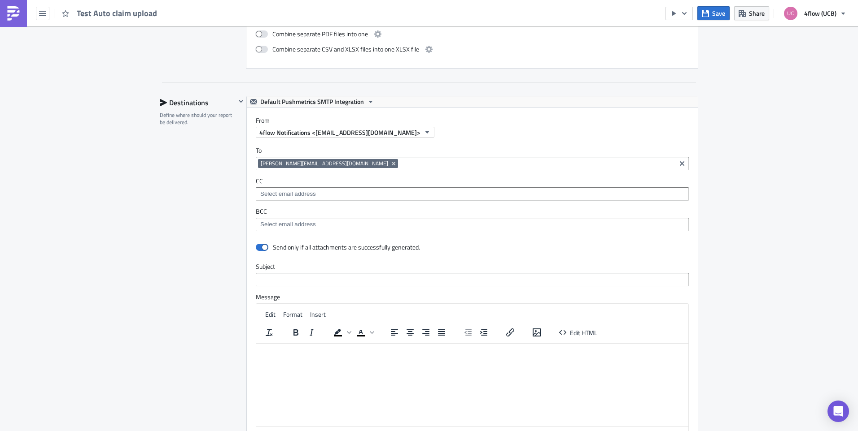
drag, startPoint x: 343, startPoint y: -33, endPoint x: 737, endPoint y: 82, distance: 410.5
click at [737, 82] on div "Execution Log Edit " Test Auto claim upload " Settings Configure the basics of …" at bounding box center [429, 31] width 858 height 1252
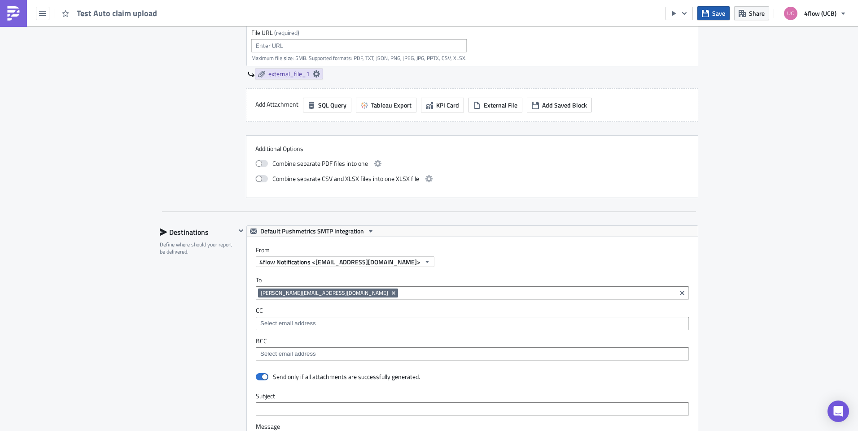
scroll to position [487, 0]
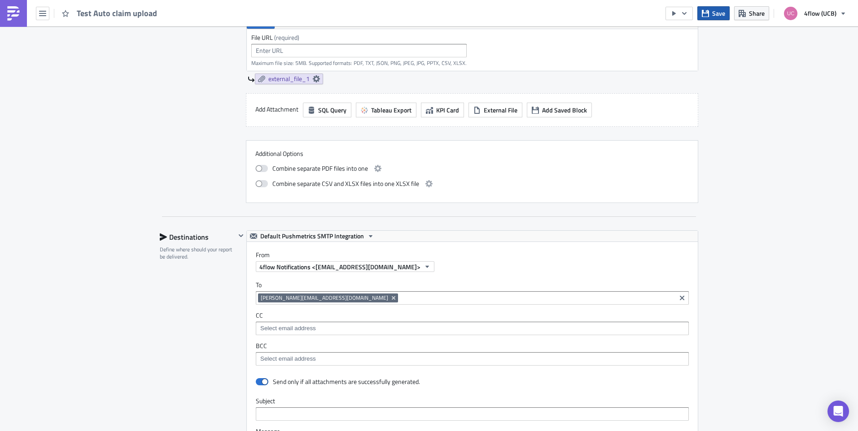
click at [705, 19] on button "Save" at bounding box center [713, 13] width 32 height 14
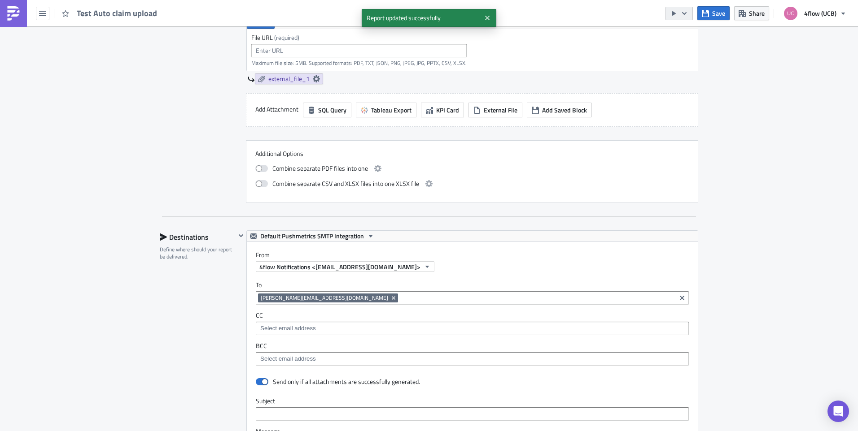
click at [681, 9] on button "button" at bounding box center [678, 13] width 27 height 13
click at [692, 35] on div "Send Just to Me" at bounding box center [706, 35] width 70 height 9
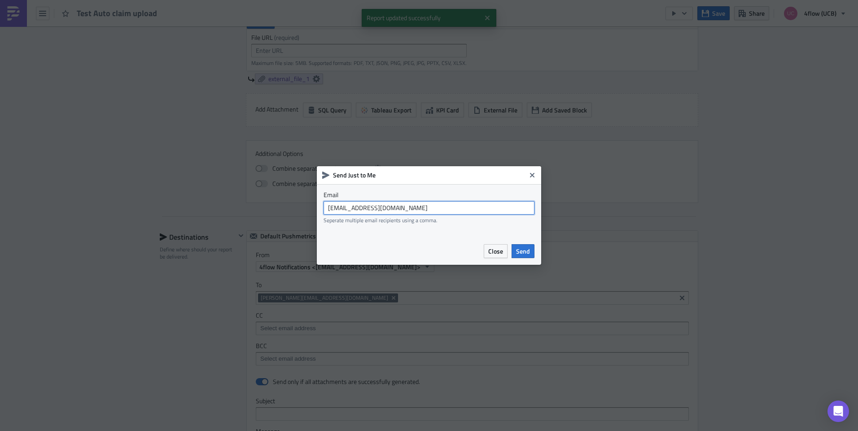
click at [376, 209] on input "[EMAIL_ADDRESS][DOMAIN_NAME]" at bounding box center [428, 207] width 211 height 13
click at [380, 206] on input "[EMAIL_ADDRESS][DOMAIN_NAME]" at bounding box center [428, 207] width 211 height 13
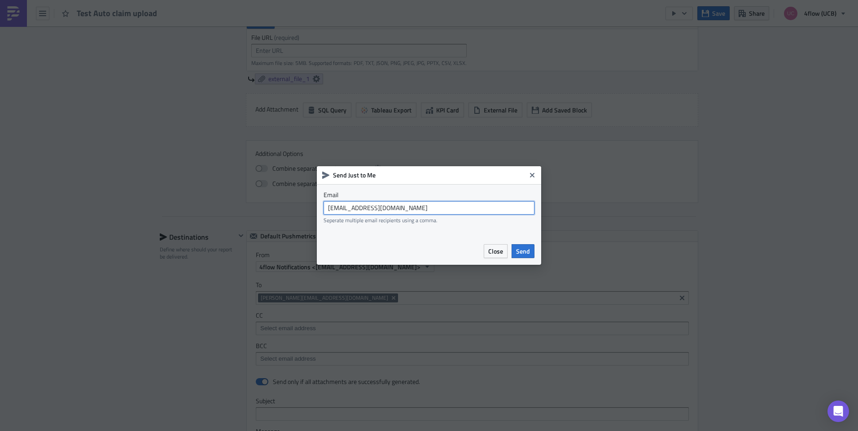
click at [441, 209] on input "[EMAIL_ADDRESS][DOMAIN_NAME]" at bounding box center [428, 207] width 211 height 13
type input "[PERSON_NAME][EMAIL_ADDRESS][DOMAIN_NAME]"
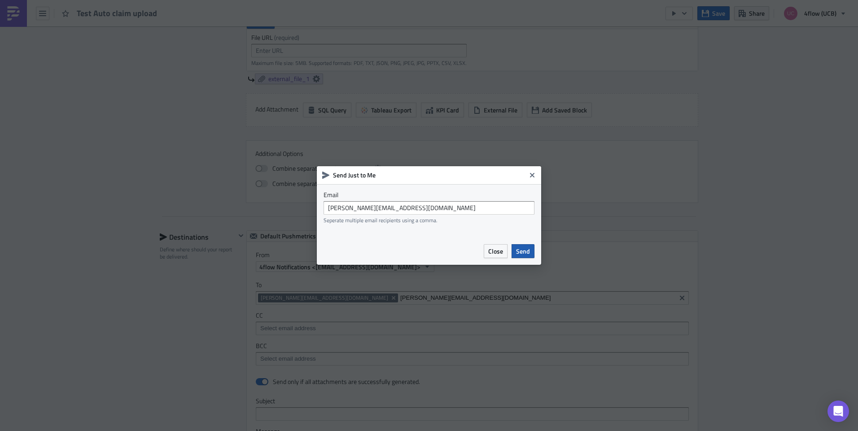
click at [519, 251] on span "Send" at bounding box center [523, 251] width 14 height 9
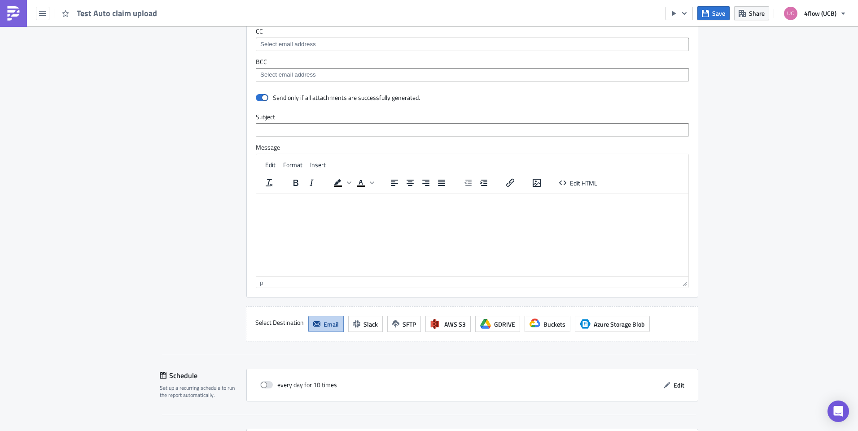
scroll to position [801, 0]
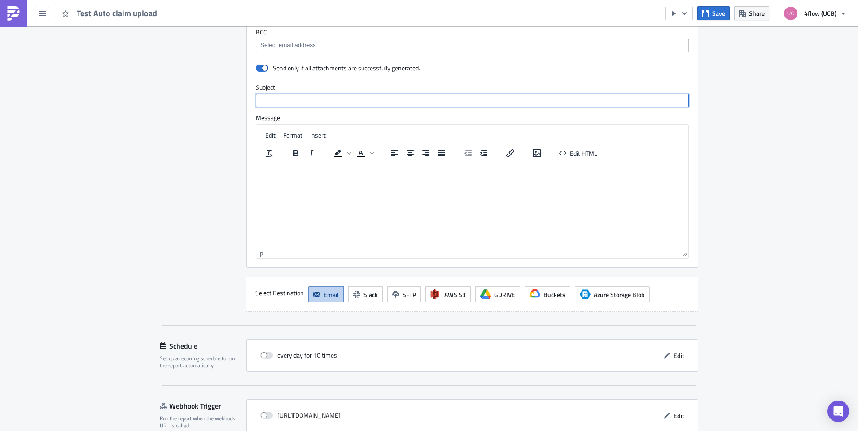
click at [314, 100] on input "text" at bounding box center [472, 100] width 433 height 13
paste input "RUC080"
type input "RUC080"
click at [314, 100] on input "Test Claim auto upload" at bounding box center [472, 100] width 433 height 13
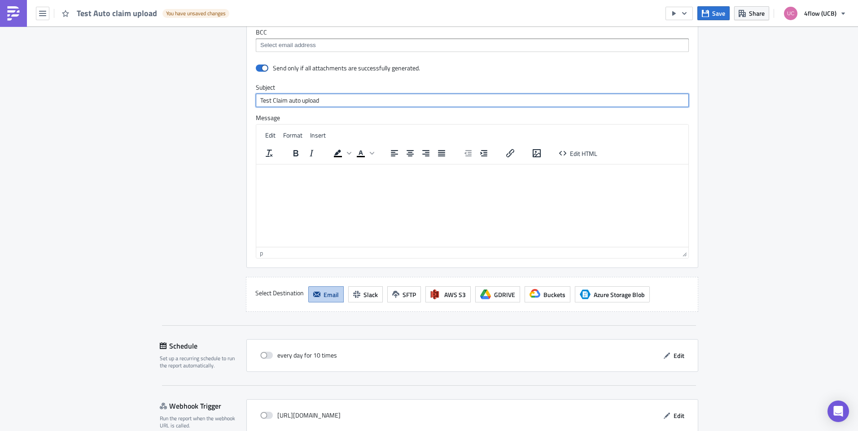
click at [314, 100] on input "Test Claim auto upload" at bounding box center [472, 100] width 433 height 13
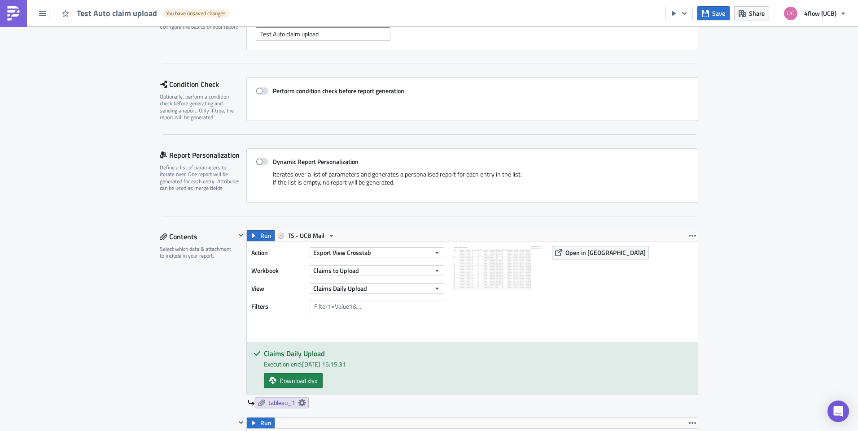
scroll to position [314, 0]
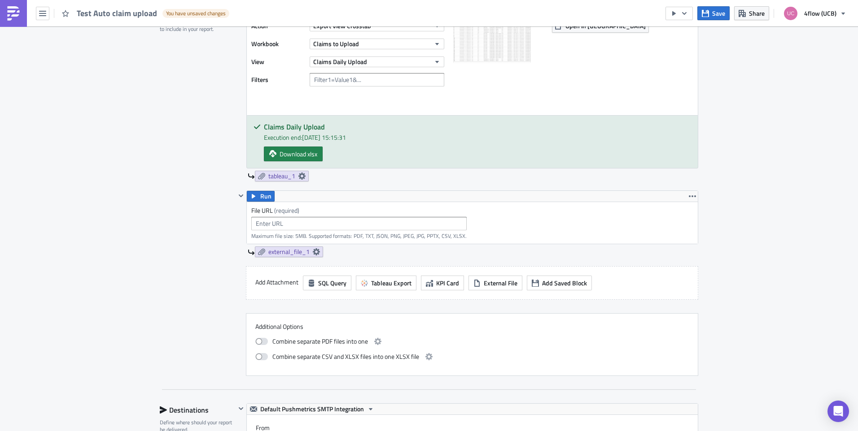
type input "Test Claim auto upload"
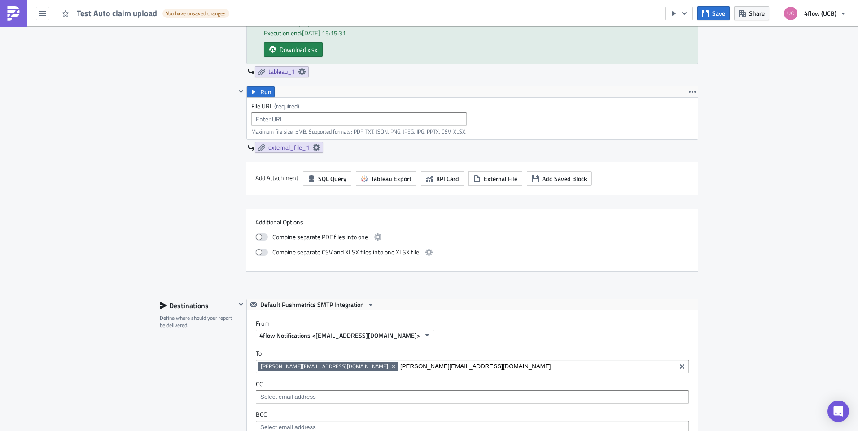
scroll to position [449, 0]
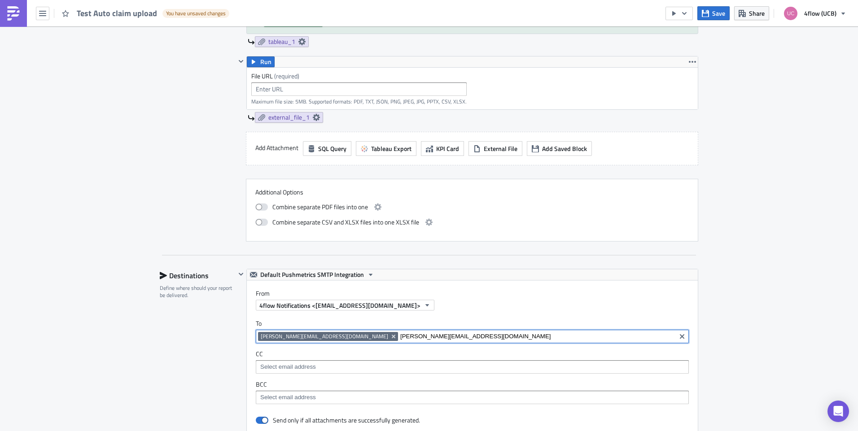
drag, startPoint x: 417, startPoint y: 335, endPoint x: 325, endPoint y: 336, distance: 92.0
click at [400, 336] on input "[PERSON_NAME][EMAIL_ADDRESS][DOMAIN_NAME]" at bounding box center [536, 336] width 273 height 9
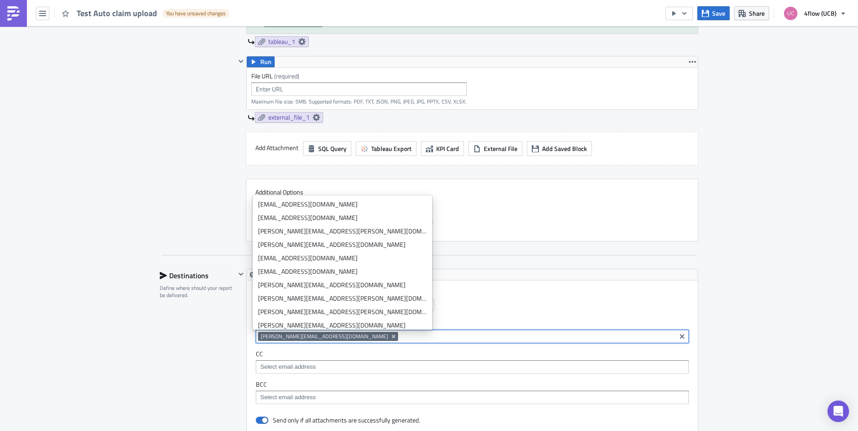
click at [151, 343] on div "Execution Log Edit " Test Auto claim upload " Draft Settings Configure the basi…" at bounding box center [429, 204] width 556 height 1252
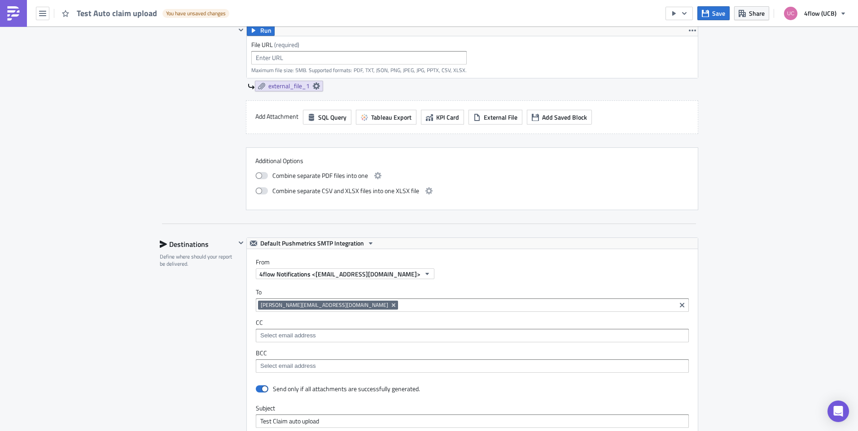
scroll to position [538, 0]
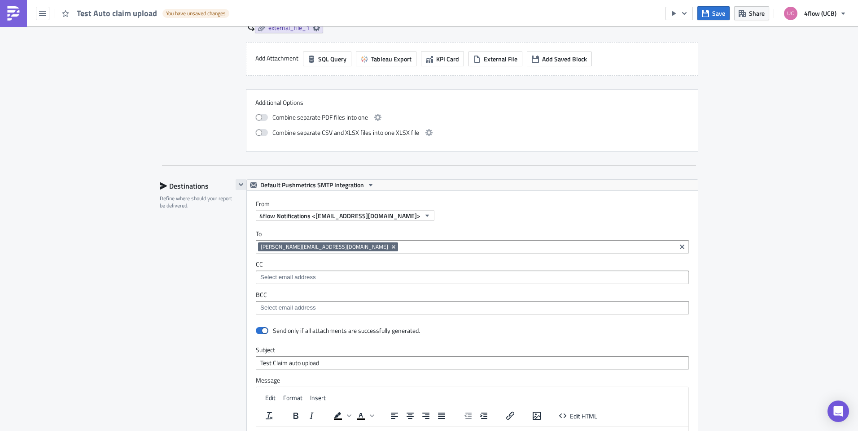
click at [238, 186] on icon "button" at bounding box center [240, 184] width 7 height 7
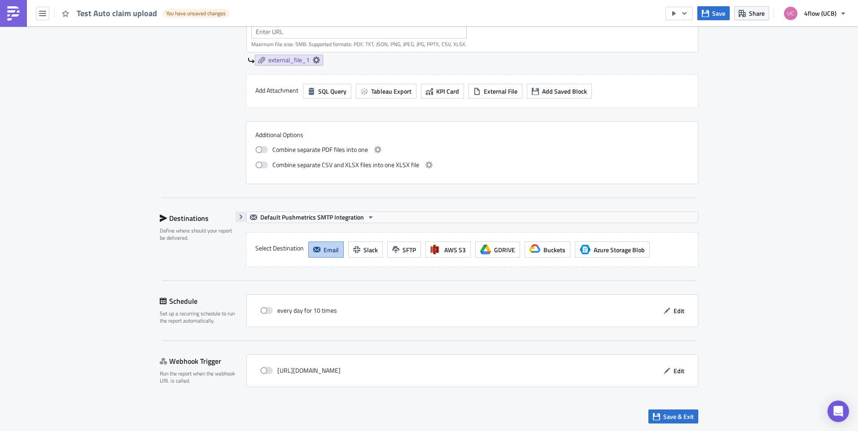
click at [239, 214] on icon "button" at bounding box center [240, 216] width 7 height 7
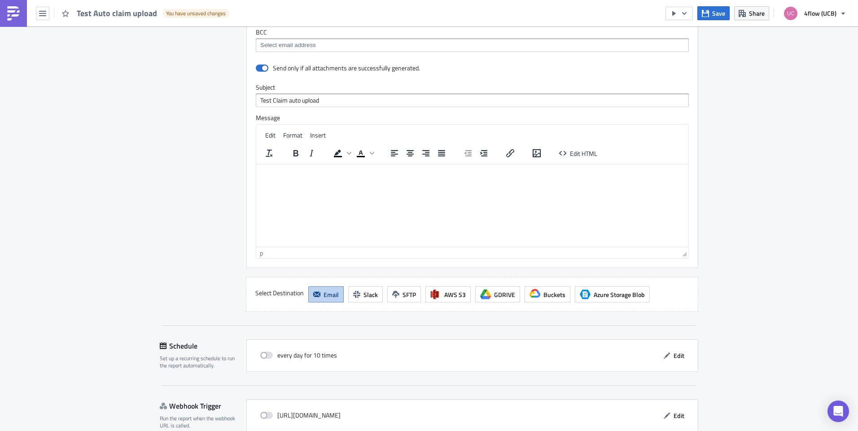
scroll to position [846, 0]
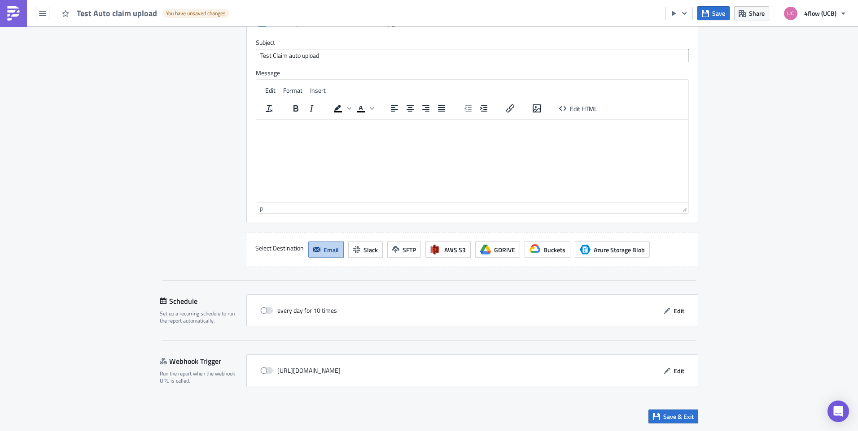
click at [466, 134] on html at bounding box center [472, 127] width 432 height 14
click at [669, 414] on span "Save & Exit" at bounding box center [678, 416] width 30 height 9
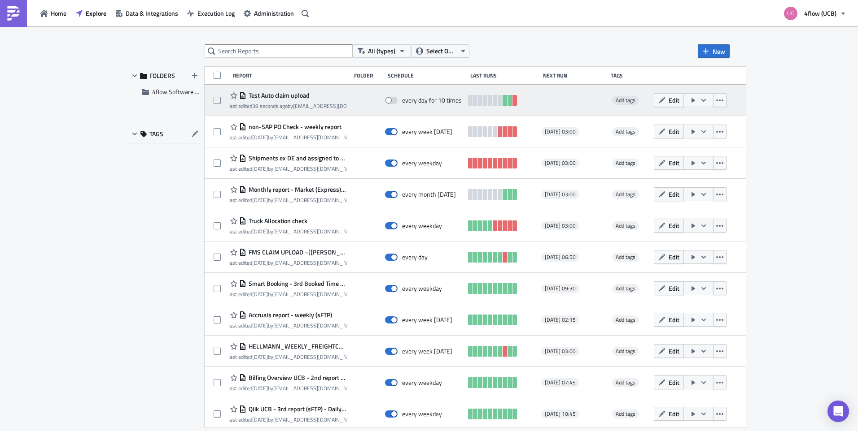
click at [293, 93] on span "Test Auto claim upload" at bounding box center [277, 95] width 63 height 8
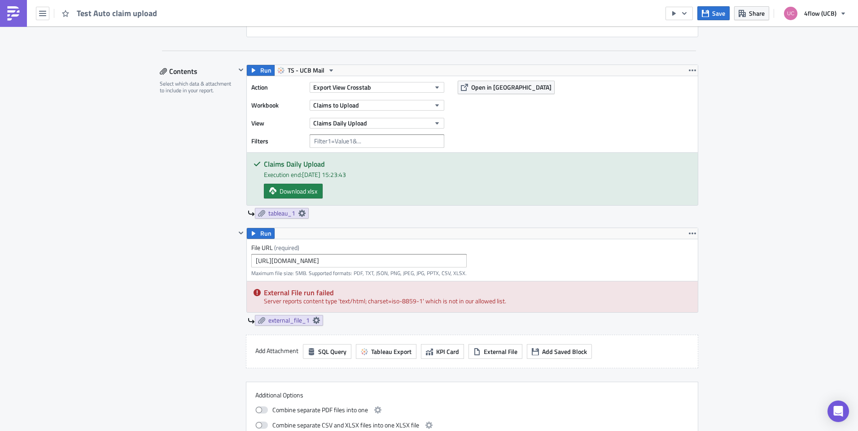
scroll to position [359, 0]
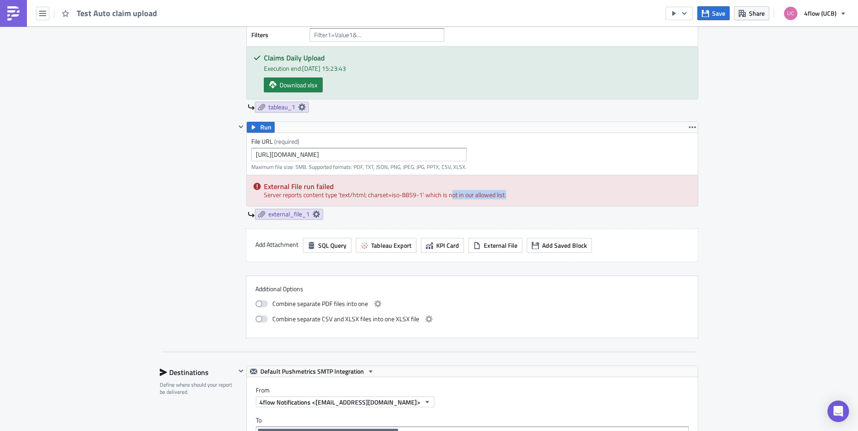
click at [536, 201] on div "External File run failed Server reports content type 'text/html; charset=iso-88…" at bounding box center [472, 190] width 451 height 31
drag, startPoint x: 536, startPoint y: 201, endPoint x: 425, endPoint y: 214, distance: 111.5
click at [428, 213] on div "external_file_1" at bounding box center [473, 214] width 450 height 11
click at [309, 210] on link "external_file_1" at bounding box center [289, 214] width 68 height 11
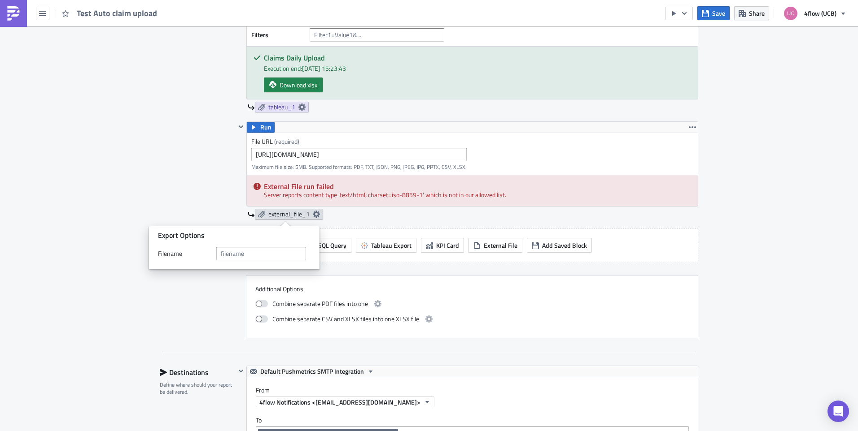
click at [313, 211] on icon at bounding box center [316, 214] width 7 height 7
click at [239, 125] on icon "button" at bounding box center [240, 126] width 7 height 7
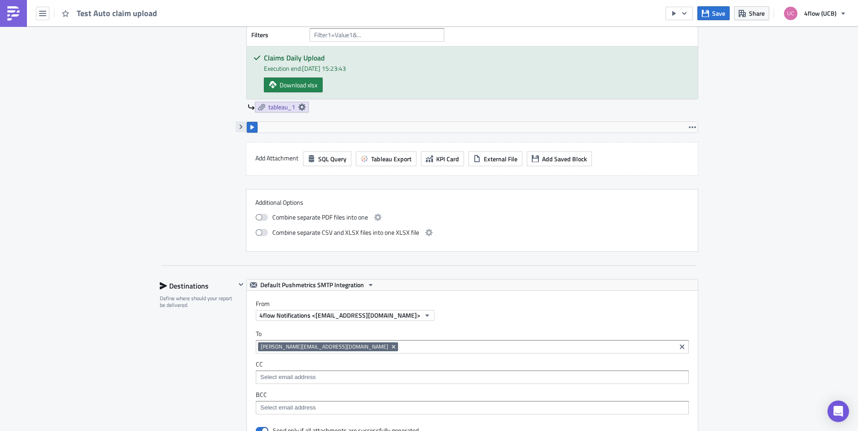
click at [239, 125] on icon "button" at bounding box center [240, 126] width 7 height 7
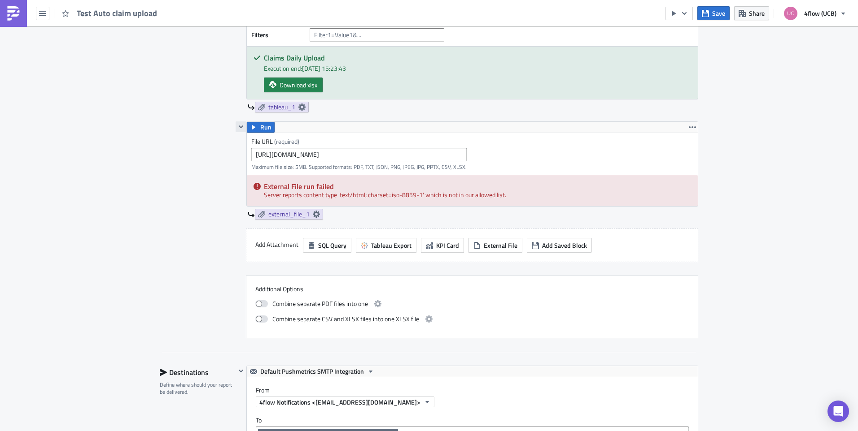
click at [239, 125] on icon "button" at bounding box center [240, 126] width 7 height 7
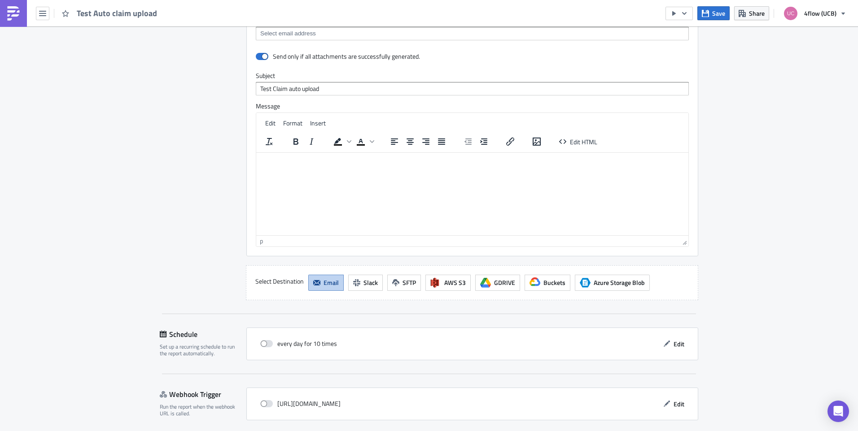
scroll to position [718, 0]
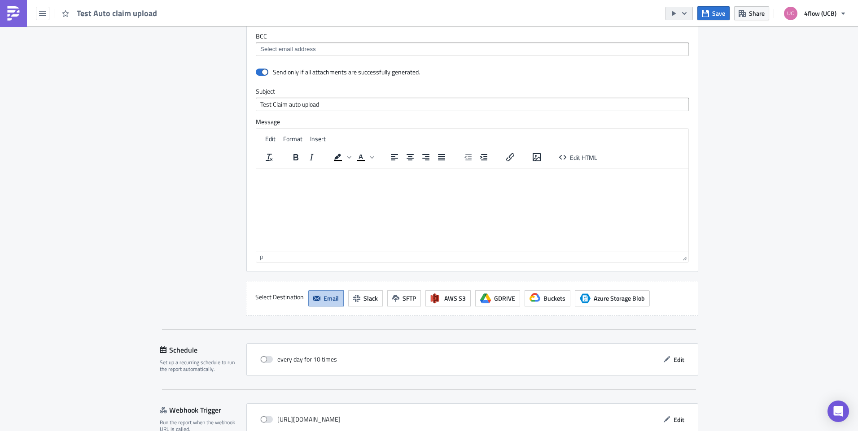
click at [692, 13] on button "button" at bounding box center [678, 13] width 27 height 13
click at [691, 34] on div "Send Just to Me" at bounding box center [706, 35] width 70 height 9
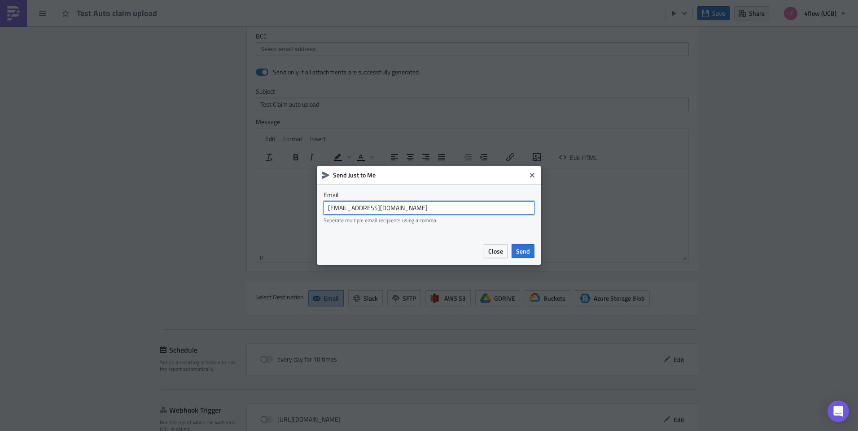
click at [422, 210] on input "[EMAIL_ADDRESS][DOMAIN_NAME]" at bounding box center [428, 207] width 211 height 13
drag, startPoint x: 438, startPoint y: 204, endPoint x: 259, endPoint y: 174, distance: 181.5
click at [259, 174] on div "Send Just to Me Email [EMAIL_ADDRESS][DOMAIN_NAME] Seperate multiple email reci…" at bounding box center [429, 215] width 858 height 431
type input "[PERSON_NAME][EMAIL_ADDRESS][DOMAIN_NAME]"
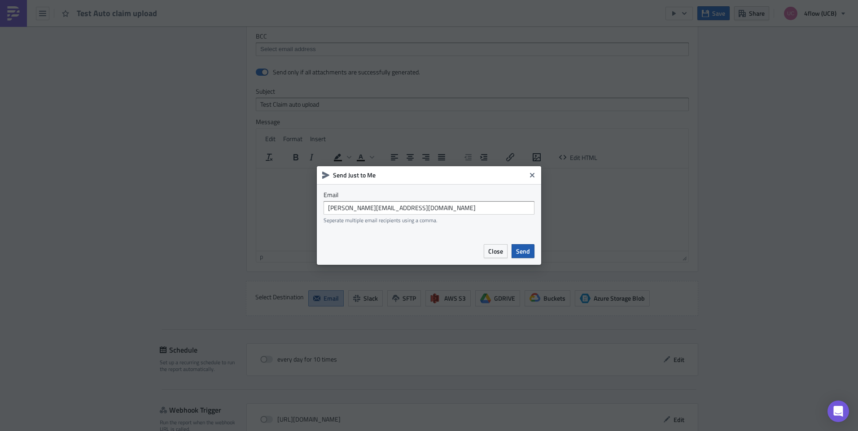
click at [524, 253] on span "Send" at bounding box center [523, 251] width 14 height 9
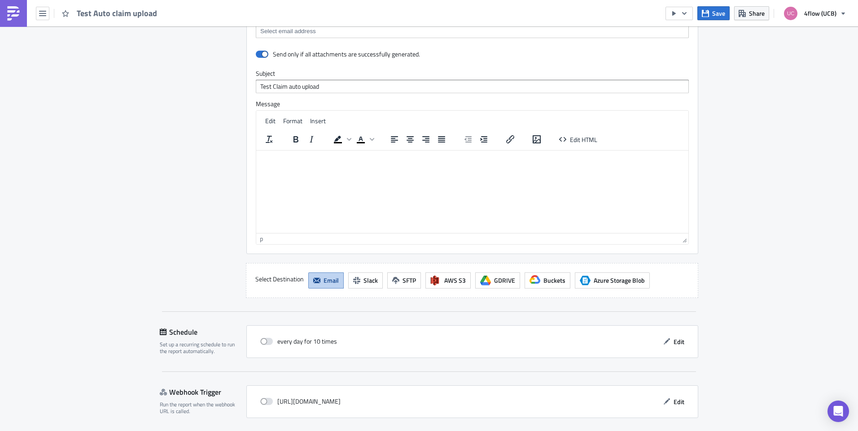
scroll to position [766, 0]
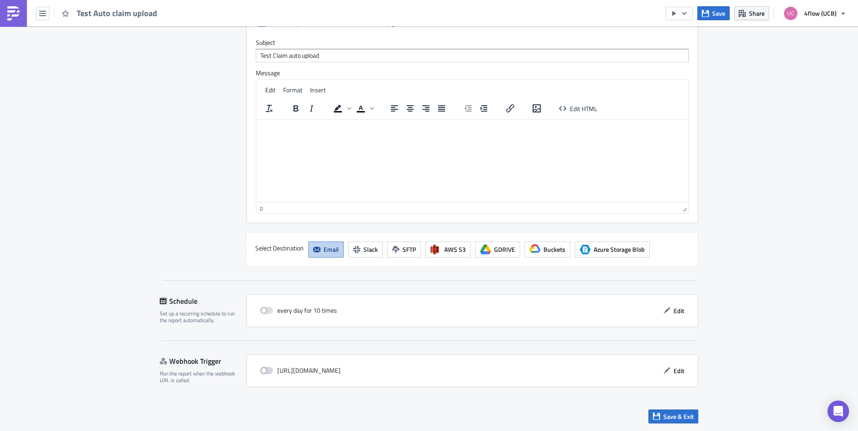
click at [265, 370] on span at bounding box center [266, 370] width 13 height 7
click at [265, 370] on input "checkbox" at bounding box center [265, 371] width 6 height 6
click at [265, 370] on span at bounding box center [266, 370] width 13 height 7
click at [265, 370] on input "checkbox" at bounding box center [265, 371] width 6 height 6
checkbox input "false"
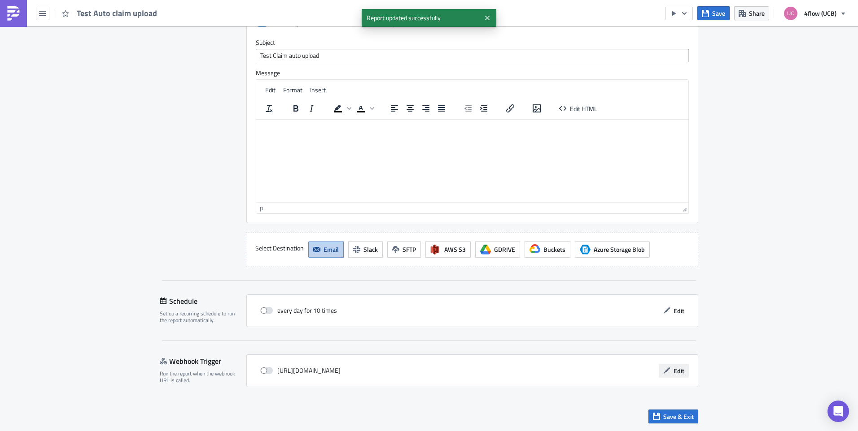
click at [673, 376] on button "Edit" at bounding box center [673, 371] width 30 height 14
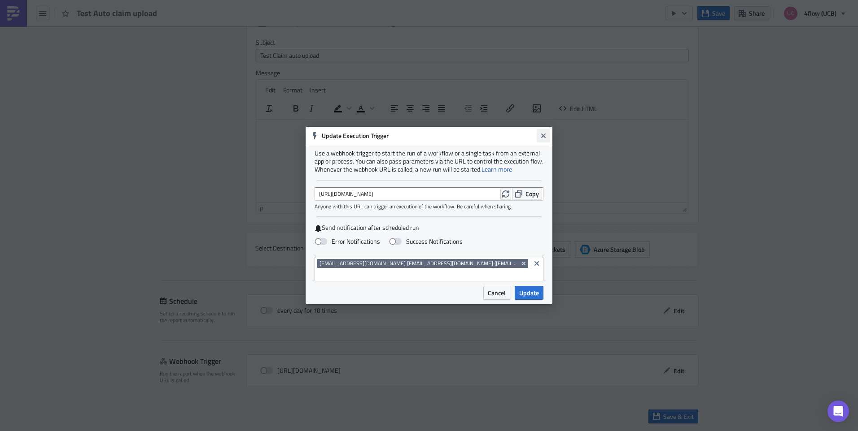
click at [544, 134] on icon "Close" at bounding box center [543, 136] width 4 height 4
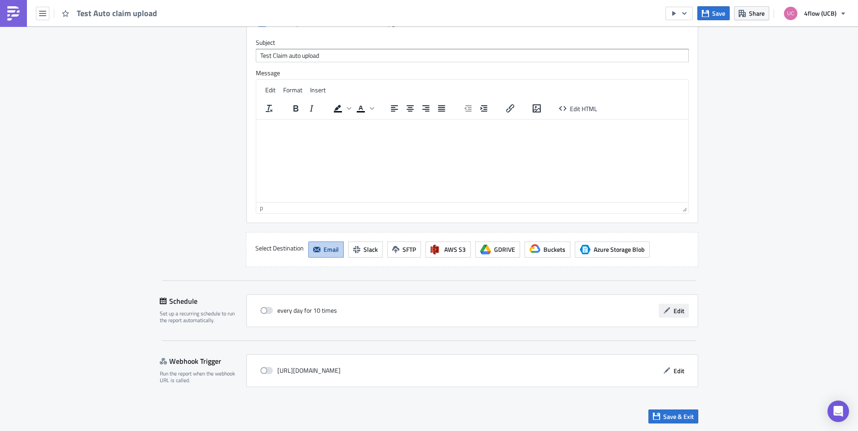
click at [669, 312] on button "Edit" at bounding box center [673, 311] width 30 height 14
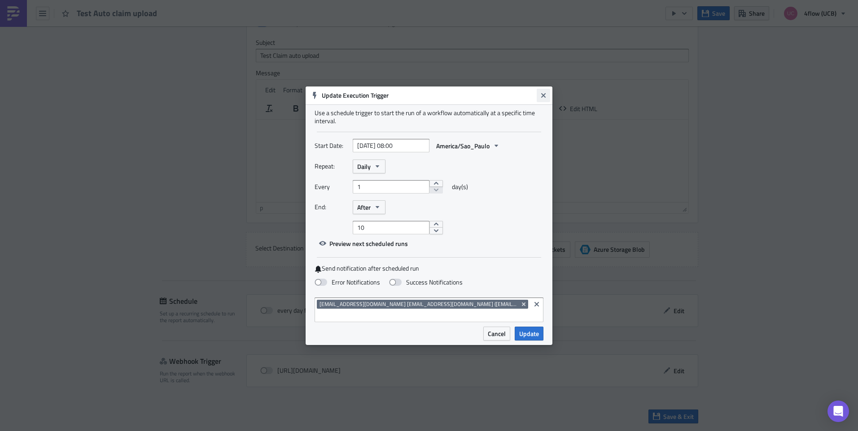
click at [539, 93] on button "Close" at bounding box center [542, 95] width 13 height 13
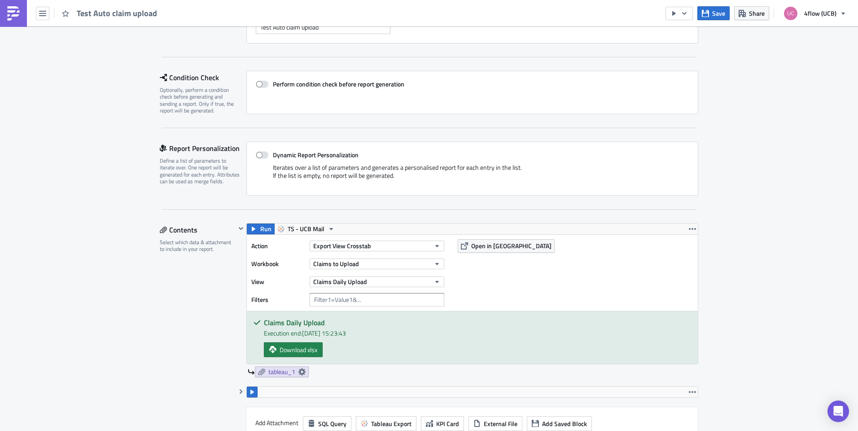
scroll to position [49, 0]
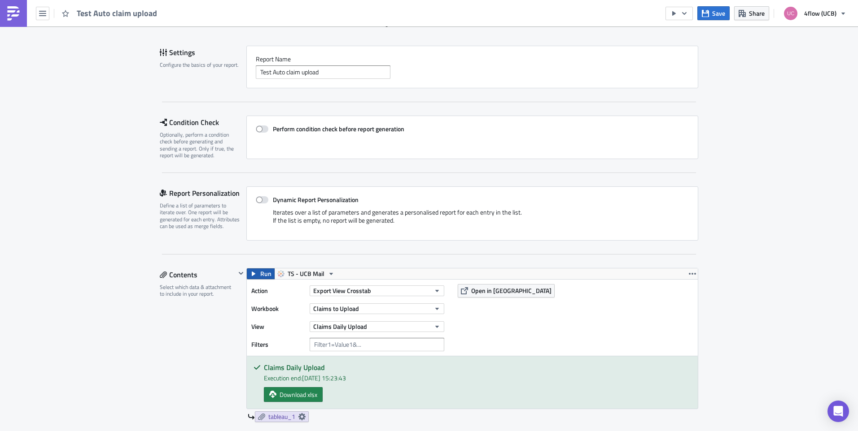
click at [265, 269] on span "Run" at bounding box center [265, 274] width 11 height 11
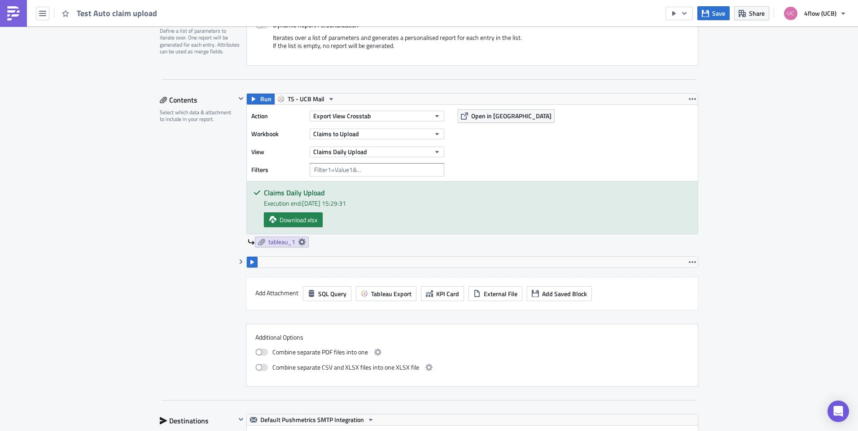
scroll to position [224, 0]
click at [239, 262] on icon "button" at bounding box center [240, 261] width 7 height 7
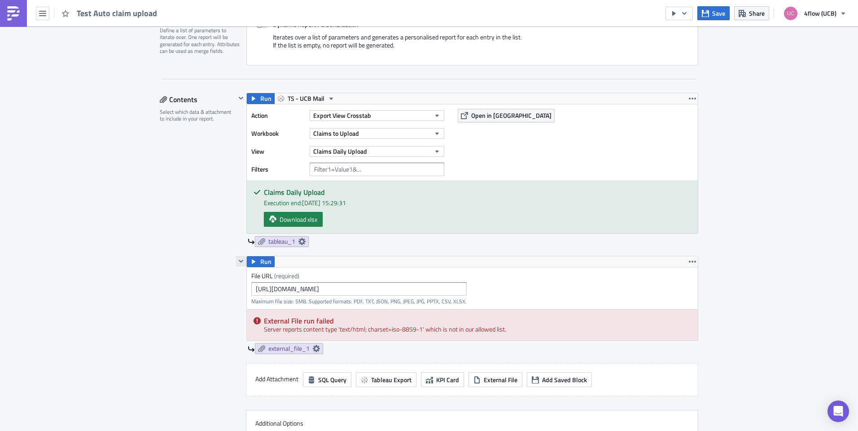
click at [237, 262] on icon "button" at bounding box center [240, 261] width 7 height 7
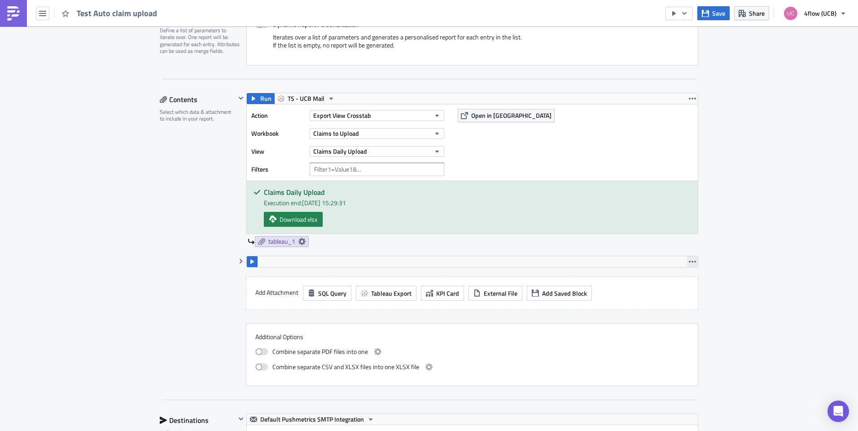
click at [693, 262] on button "button" at bounding box center [692, 262] width 11 height 11
click at [693, 299] on div "Remove" at bounding box center [694, 301] width 60 height 9
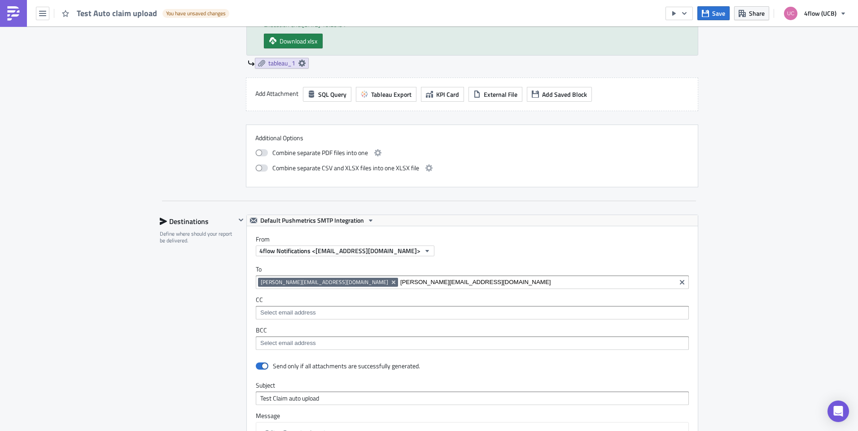
scroll to position [404, 0]
click at [411, 283] on input "[PERSON_NAME][EMAIL_ADDRESS][DOMAIN_NAME]" at bounding box center [536, 281] width 273 height 9
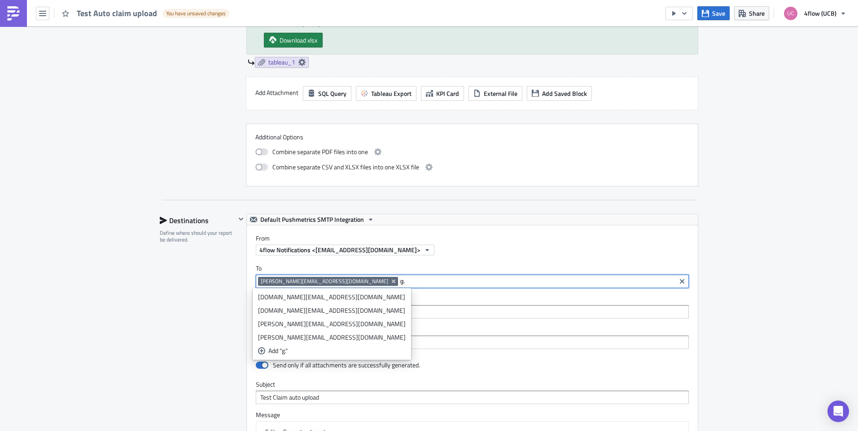
type input "g"
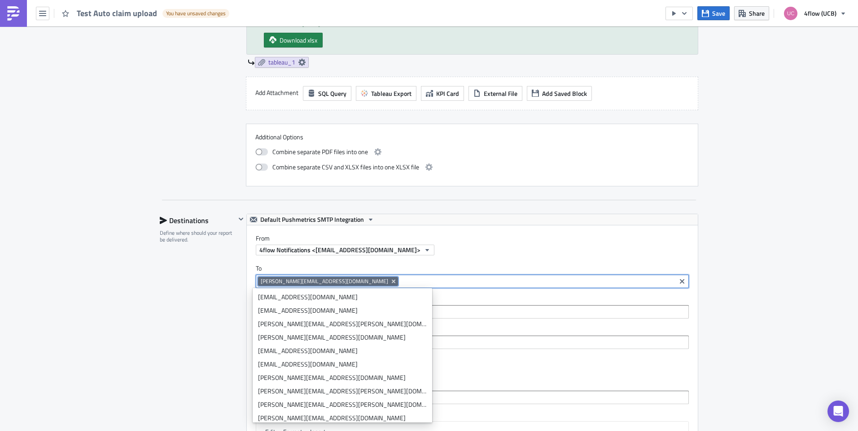
click at [464, 264] on div "To [PERSON_NAME][EMAIL_ADDRESS][DOMAIN_NAME] [DOMAIN_NAME][EMAIL_ADDRESS][DOMAI…" at bounding box center [472, 307] width 451 height 103
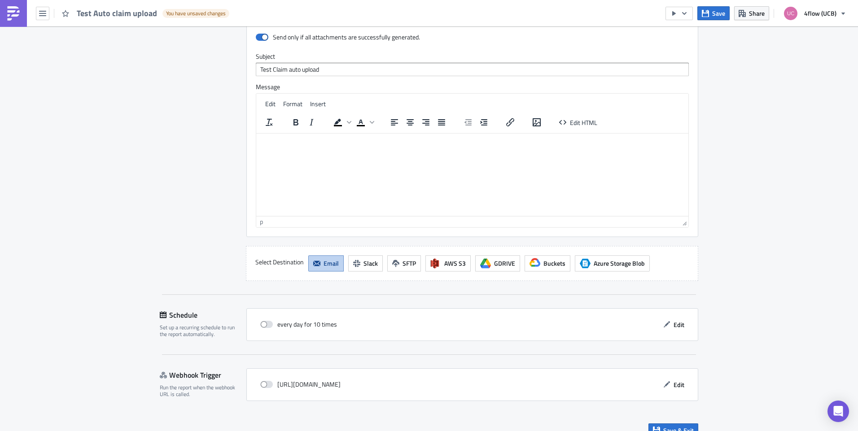
scroll to position [746, 0]
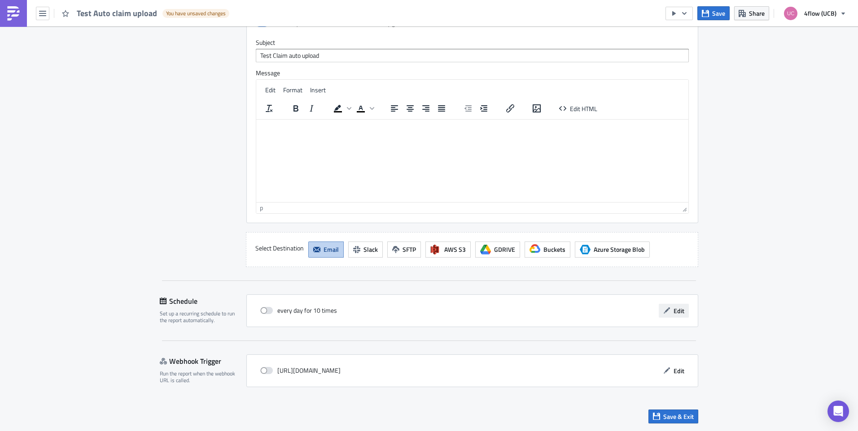
click at [673, 308] on span "Edit" at bounding box center [678, 310] width 11 height 9
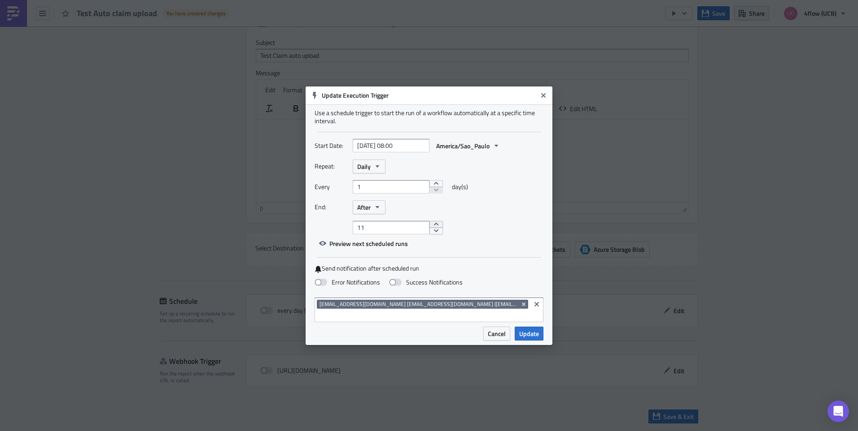
click at [432, 223] on button "increment" at bounding box center [435, 224] width 13 height 7
click at [433, 232] on button "decrement" at bounding box center [435, 230] width 13 height 7
click at [434, 232] on button "decrement" at bounding box center [435, 230] width 13 height 7
click at [435, 232] on button "decrement" at bounding box center [435, 230] width 13 height 7
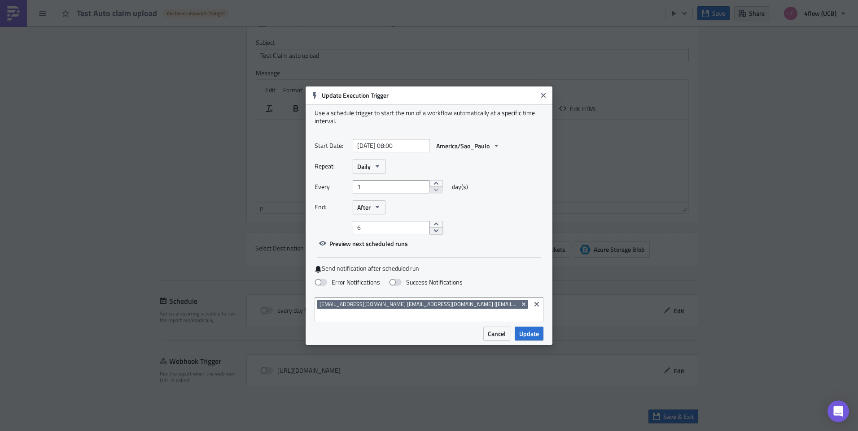
click at [435, 231] on button "decrement" at bounding box center [435, 230] width 13 height 7
click at [433, 230] on button "decrement" at bounding box center [435, 230] width 13 height 7
click at [379, 203] on button "After" at bounding box center [369, 207] width 33 height 14
click at [376, 203] on button "After" at bounding box center [369, 207] width 33 height 14
click at [383, 167] on button "Daily" at bounding box center [369, 167] width 33 height 14
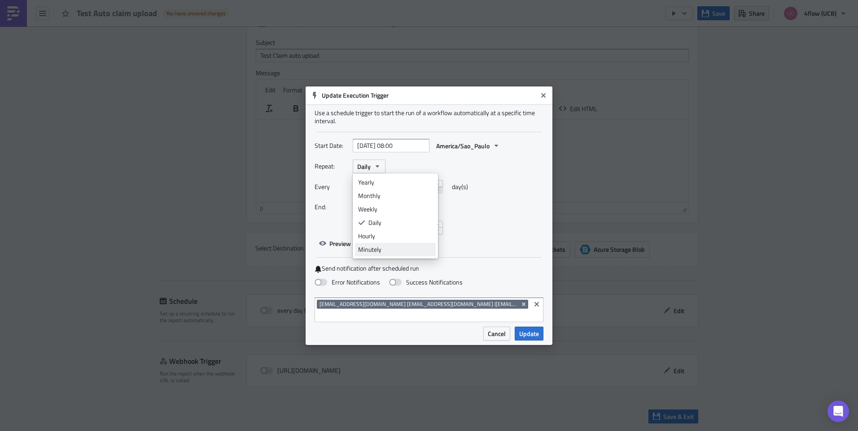
click at [377, 249] on div "Minutely" at bounding box center [395, 249] width 74 height 9
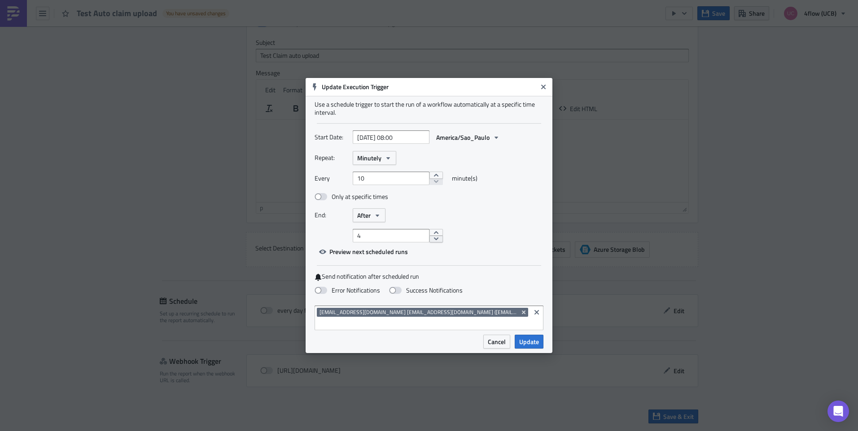
click at [433, 242] on button "decrement" at bounding box center [435, 239] width 13 height 7
click at [431, 242] on button "decrement" at bounding box center [435, 239] width 13 height 7
click at [431, 239] on button "decrement" at bounding box center [435, 239] width 13 height 7
click at [429, 231] on button "increment" at bounding box center [435, 232] width 13 height 7
click at [430, 231] on button "increment" at bounding box center [435, 232] width 13 height 7
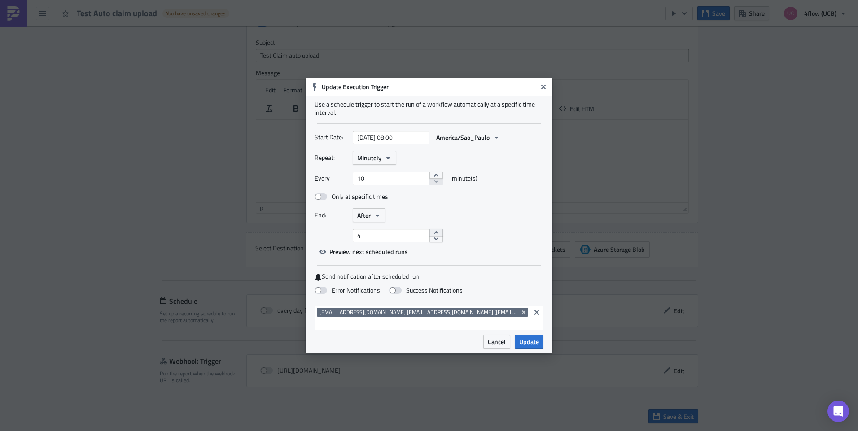
type input "5"
click at [429, 231] on button "increment" at bounding box center [435, 232] width 13 height 7
click at [323, 196] on span at bounding box center [320, 196] width 13 height 7
click at [322, 196] on input "Only at specific times" at bounding box center [319, 197] width 6 height 6
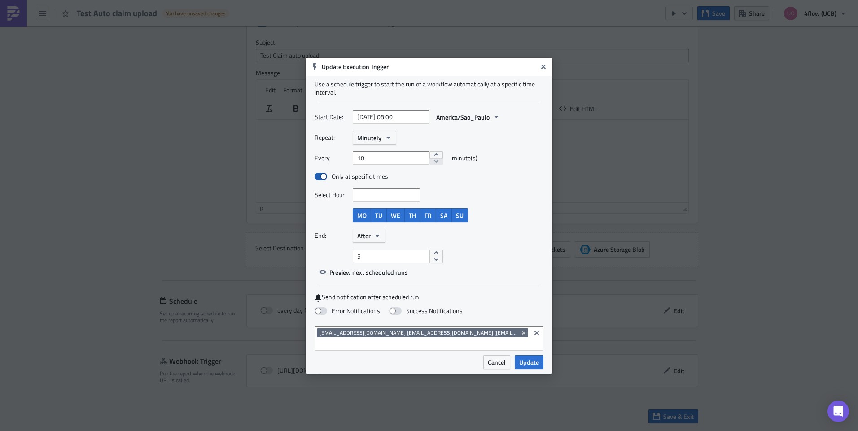
click at [318, 173] on span at bounding box center [320, 176] width 13 height 7
click at [318, 174] on input "Only at specific times" at bounding box center [319, 177] width 6 height 6
checkbox input "false"
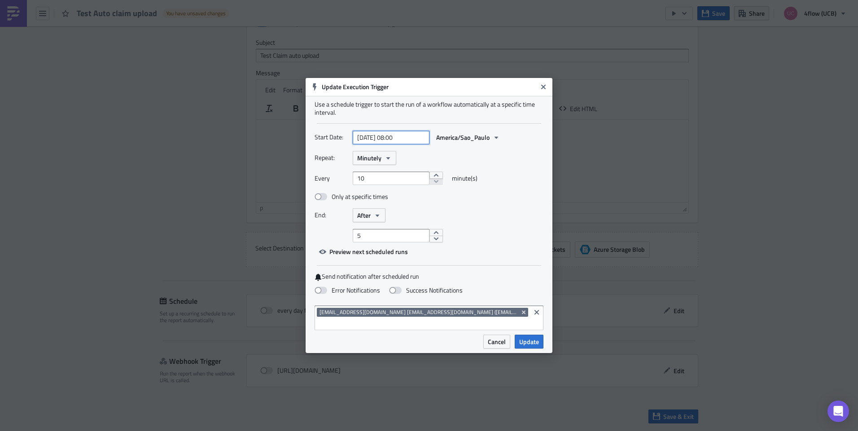
select select "8"
select select "2025"
click at [403, 133] on input "[DATE] 08:00" at bounding box center [391, 137] width 77 height 13
click at [479, 173] on div "Every 10 minute(s)" at bounding box center [428, 182] width 229 height 20
click at [522, 313] on icon "Remove Tag" at bounding box center [523, 312] width 7 height 7
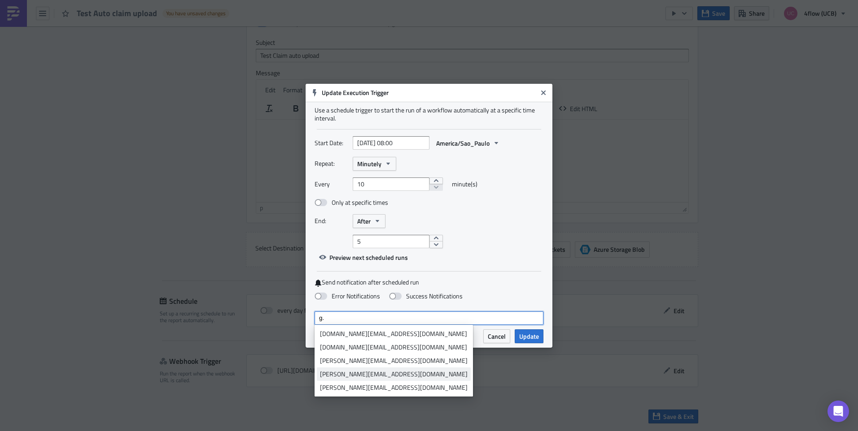
type input "g."
click at [382, 374] on div "[PERSON_NAME][EMAIL_ADDRESS][DOMAIN_NAME]" at bounding box center [394, 374] width 148 height 9
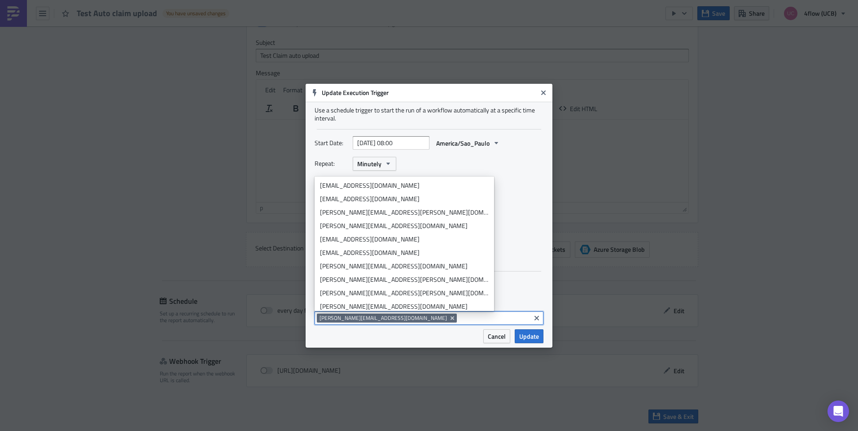
click at [538, 264] on div "Start Date: [DATE] 08:00 America/Sao_Paulo Repeat: Minutely Every 10 minute(s) …" at bounding box center [428, 200] width 229 height 128
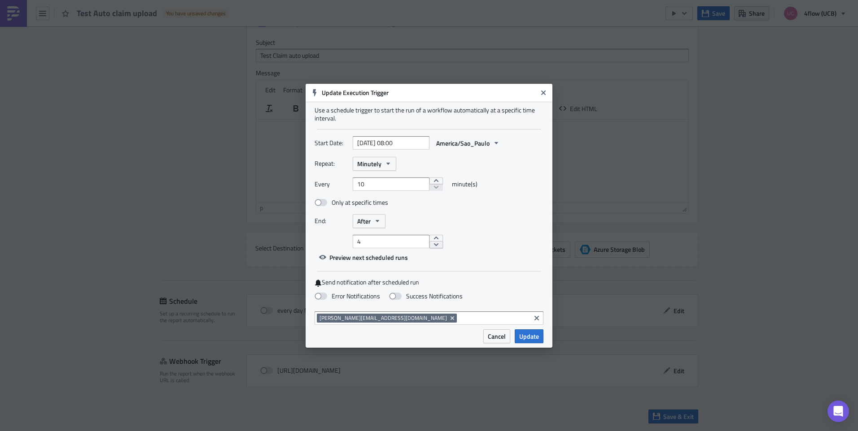
click at [429, 244] on button "decrement" at bounding box center [435, 244] width 13 height 7
type input "3"
click at [429, 244] on button "decrement" at bounding box center [435, 244] width 13 height 7
click at [323, 255] on icon "button" at bounding box center [322, 257] width 7 height 7
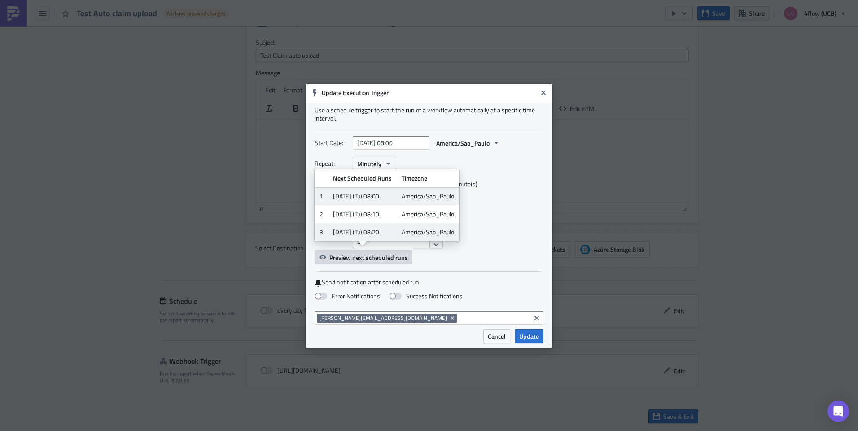
click at [488, 247] on div "3" at bounding box center [448, 241] width 191 height 13
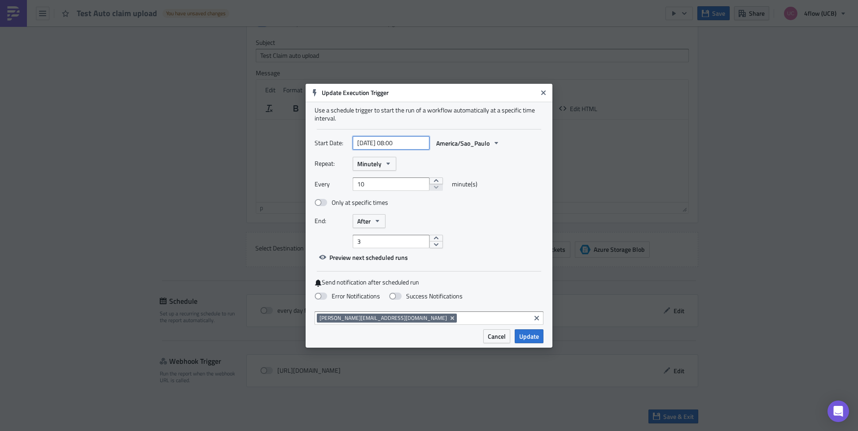
select select "8"
select select "2025"
click at [383, 141] on input "[DATE] 08:00" at bounding box center [391, 142] width 77 height 13
click at [456, 165] on div "Repeat: Minutely" at bounding box center [428, 164] width 229 height 14
click at [374, 218] on icon "button" at bounding box center [377, 221] width 7 height 7
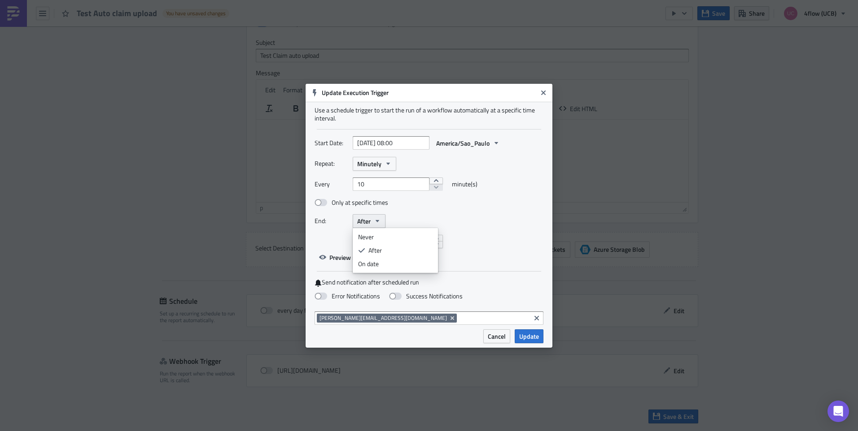
click at [376, 220] on icon "button" at bounding box center [377, 221] width 4 height 2
click at [431, 183] on button "increment" at bounding box center [435, 181] width 13 height 7
click at [431, 187] on button "decrement" at bounding box center [435, 187] width 13 height 7
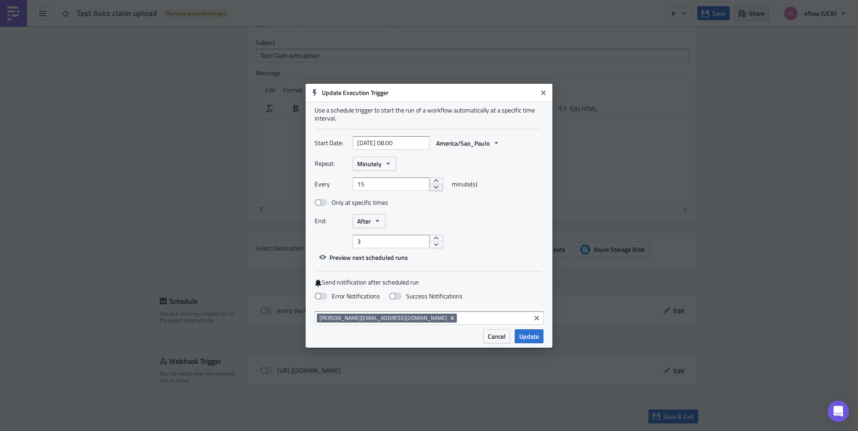
click at [431, 187] on button "decrement" at bounding box center [435, 187] width 13 height 7
type input "10"
click at [385, 245] on input "3" at bounding box center [391, 241] width 77 height 13
click at [397, 138] on input "[DATE] 08:00" at bounding box center [391, 142] width 77 height 13
select select "8"
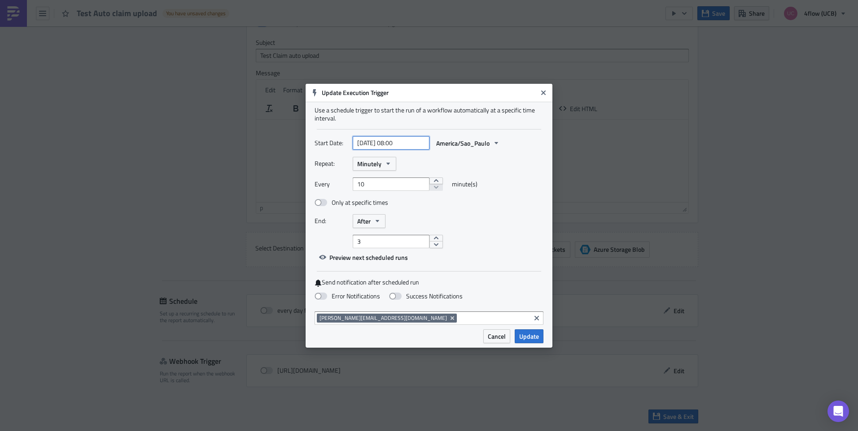
select select "2025"
click at [398, 142] on input "[DATE] 08:00" at bounding box center [391, 142] width 77 height 13
type input "[DATE] 12:30"
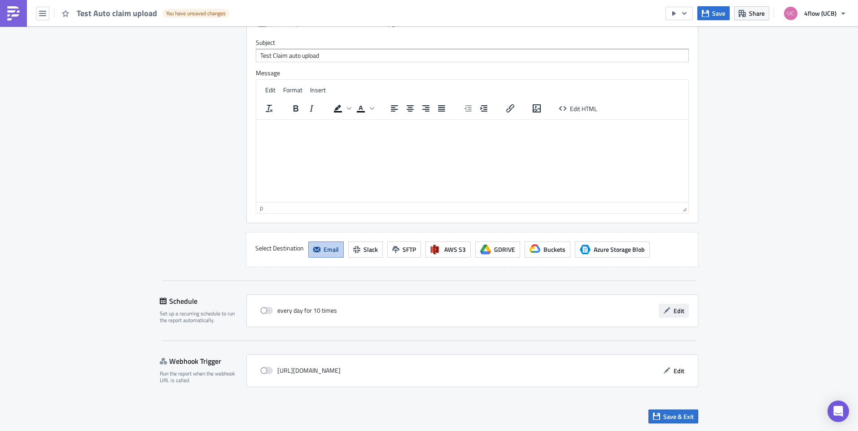
click at [679, 316] on button "Edit" at bounding box center [673, 311] width 30 height 14
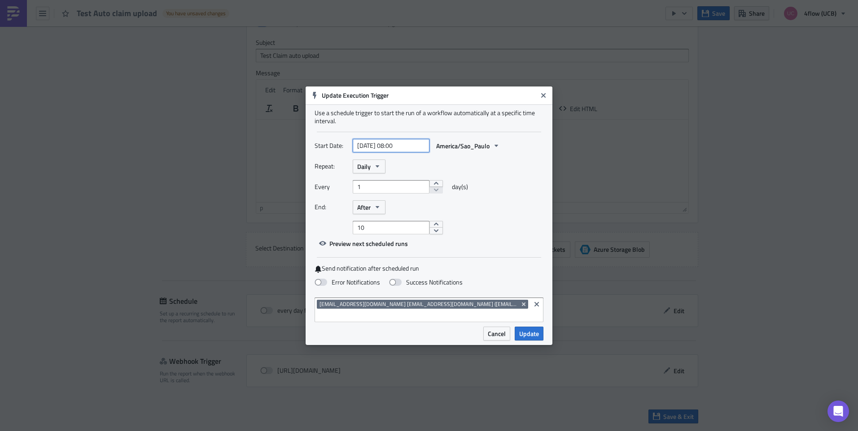
click at [400, 147] on input "[DATE] 08:00" at bounding box center [391, 145] width 77 height 13
select select "8"
select select "2025"
click at [398, 146] on input "[DATE] 08:00" at bounding box center [391, 145] width 77 height 13
type input "[DATE] 12:35"
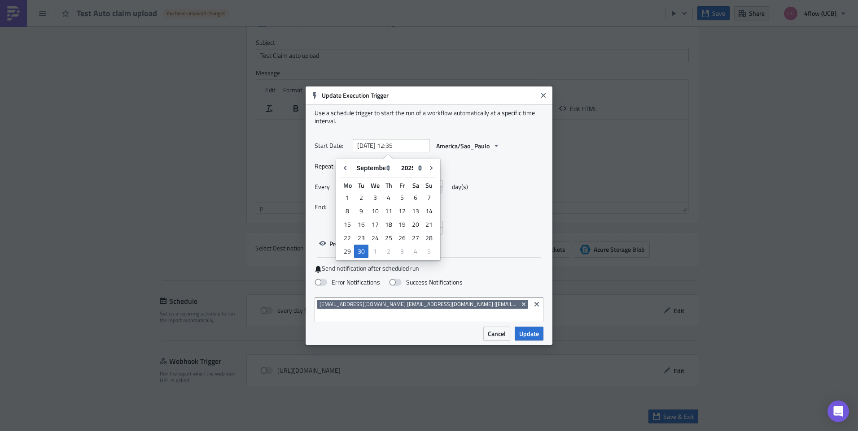
click at [459, 156] on div "Start Date: [DATE] 12:35 [GEOGRAPHIC_DATA]/Sao_Paulo" at bounding box center [428, 149] width 229 height 21
click at [366, 170] on span "Daily" at bounding box center [363, 166] width 13 height 9
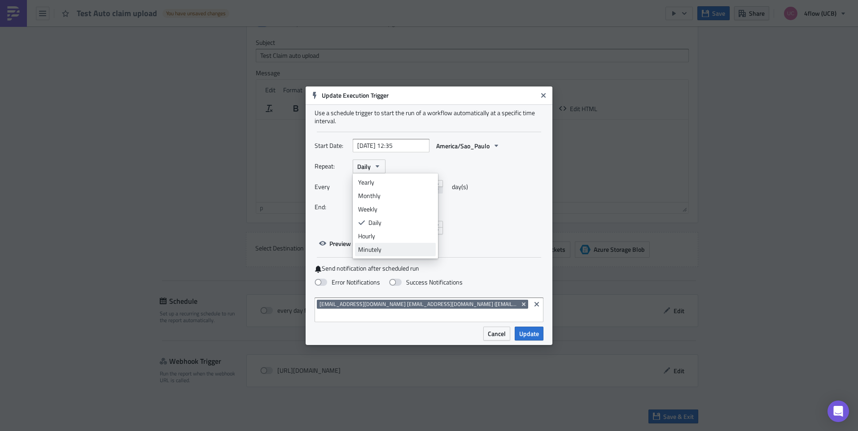
click at [386, 248] on div "Minutely" at bounding box center [395, 249] width 74 height 9
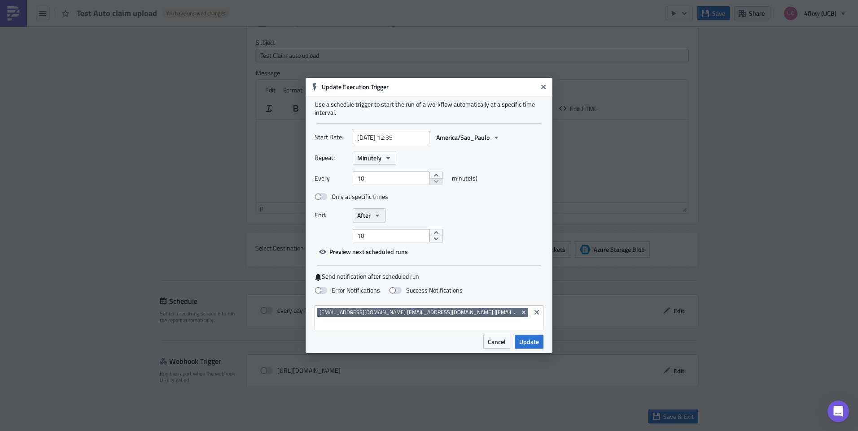
click at [367, 211] on span "After" at bounding box center [363, 215] width 13 height 9
click at [435, 204] on div "Only at specific times" at bounding box center [412, 200] width 197 height 17
click at [431, 239] on button "decrement" at bounding box center [435, 239] width 13 height 7
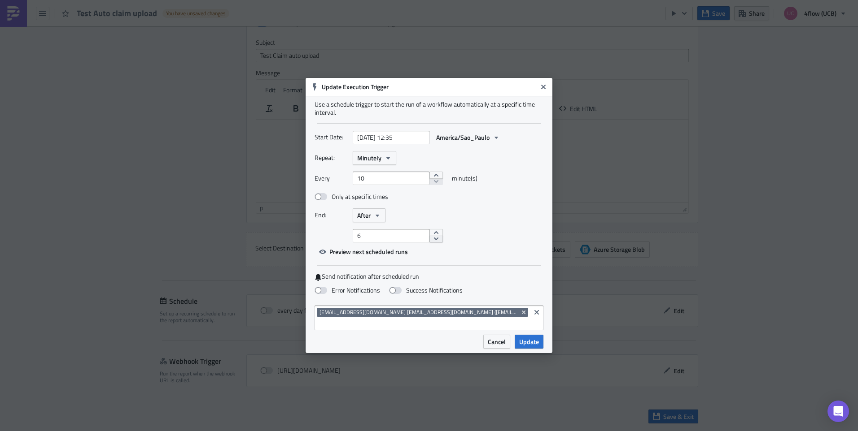
click at [431, 238] on button "decrement" at bounding box center [435, 239] width 13 height 7
type input "3"
click at [431, 238] on button "decrement" at bounding box center [435, 239] width 13 height 7
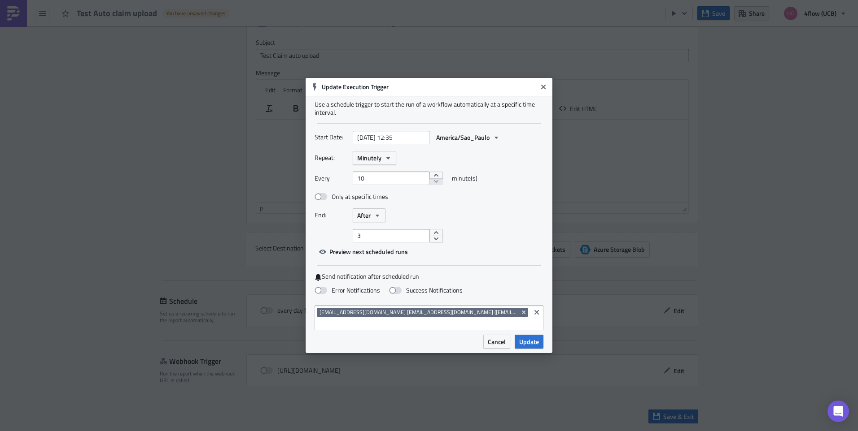
click at [453, 219] on div "End: After" at bounding box center [428, 216] width 229 height 14
click at [346, 257] on button "Preview next scheduled runs" at bounding box center [363, 252] width 98 height 14
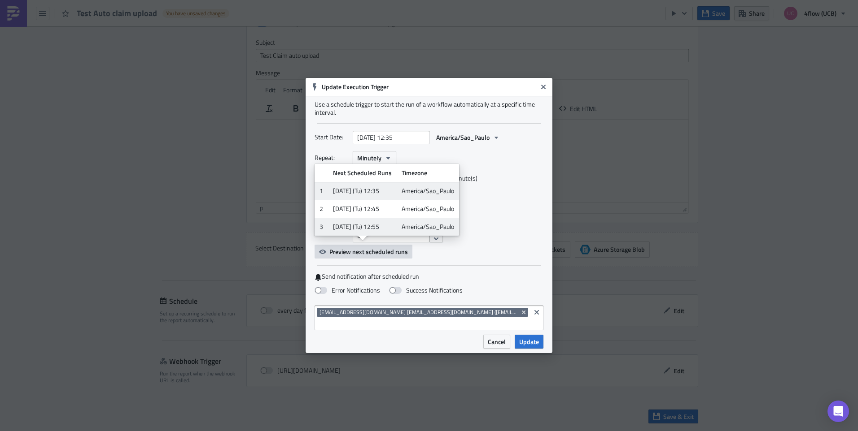
click at [484, 186] on div "Every 10 minute(s)" at bounding box center [428, 182] width 229 height 20
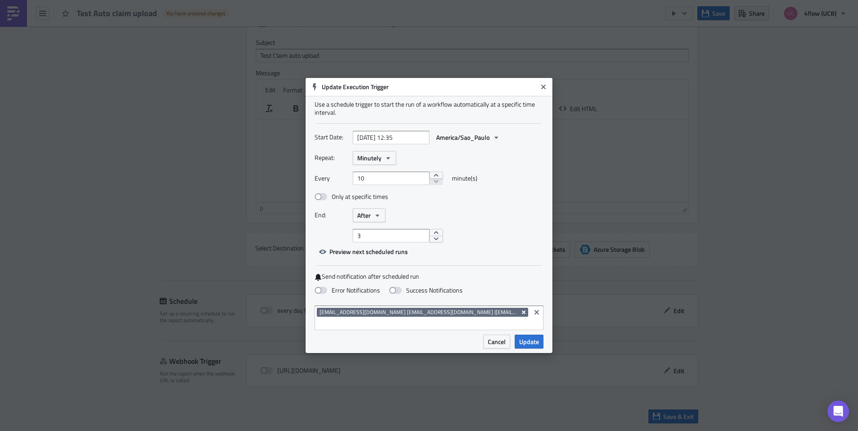
click at [526, 312] on icon "Remove Tag" at bounding box center [523, 312] width 7 height 7
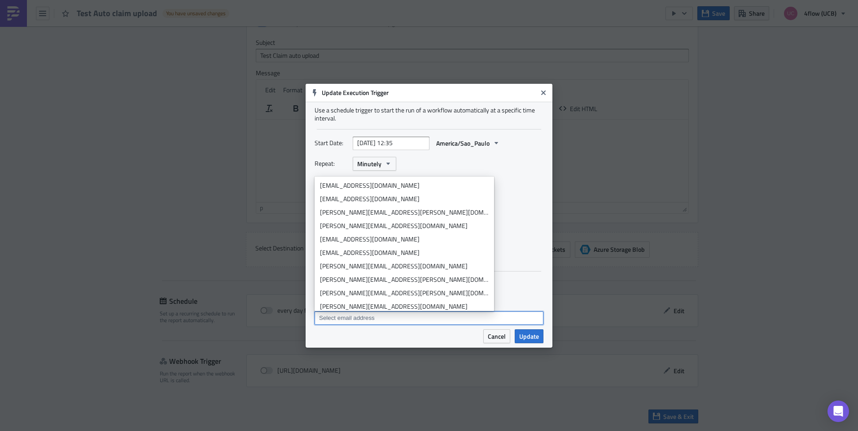
click at [519, 320] on input at bounding box center [428, 318] width 223 height 9
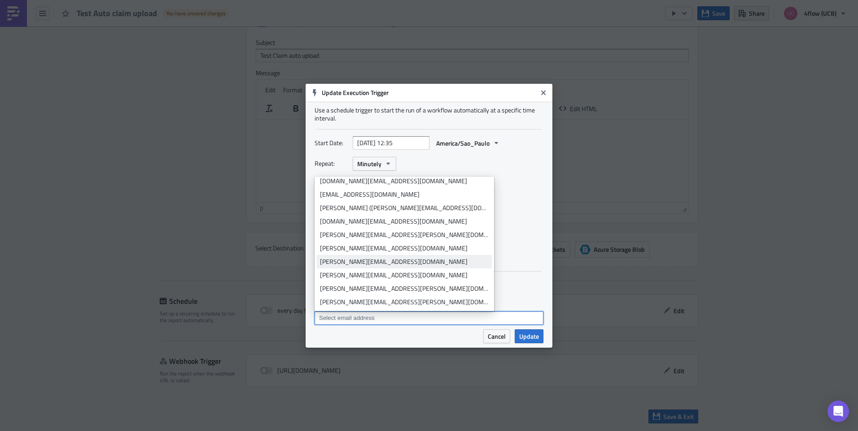
click at [369, 265] on div "[PERSON_NAME][EMAIL_ADDRESS][DOMAIN_NAME]" at bounding box center [404, 261] width 169 height 9
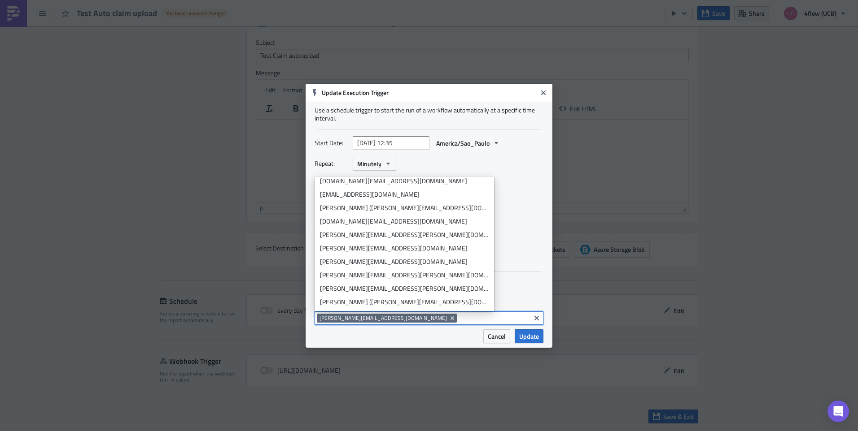
scroll to position [0, 0]
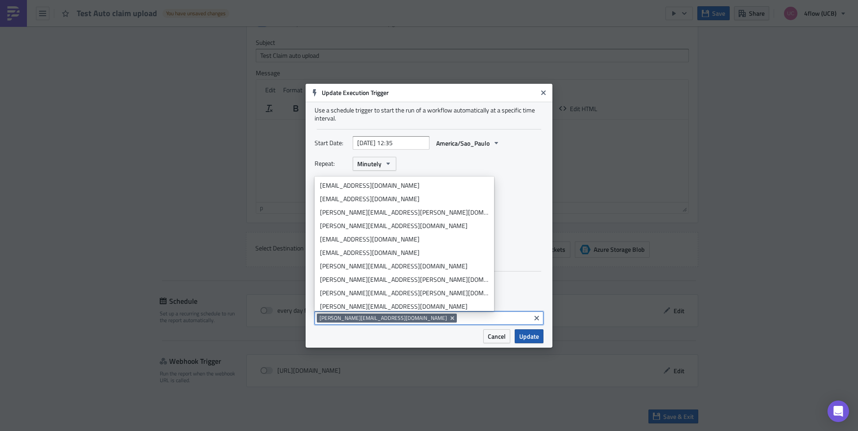
click at [533, 334] on span "Update" at bounding box center [529, 336] width 20 height 9
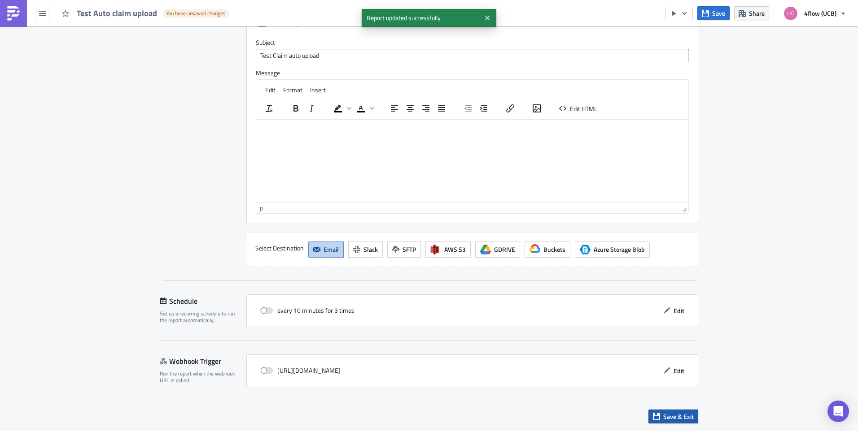
click at [670, 413] on span "Save & Exit" at bounding box center [678, 416] width 30 height 9
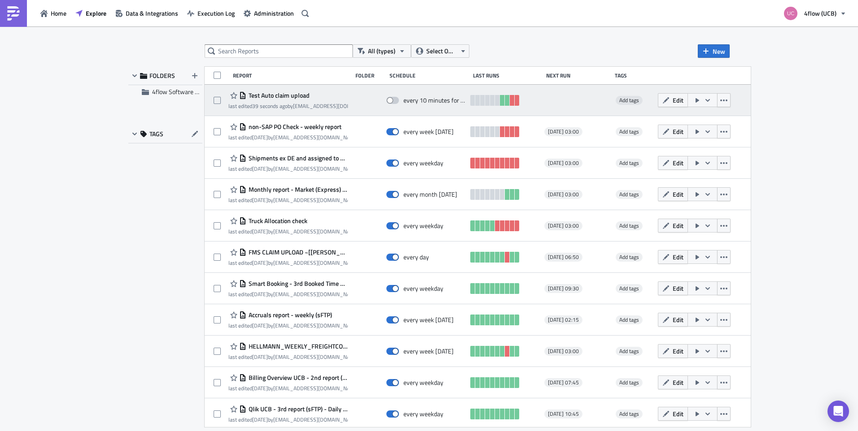
click at [399, 101] on span at bounding box center [392, 100] width 13 height 7
click at [394, 101] on input "checkbox" at bounding box center [391, 101] width 6 height 6
checkbox input "true"
